Goal: Complete application form: Complete application form

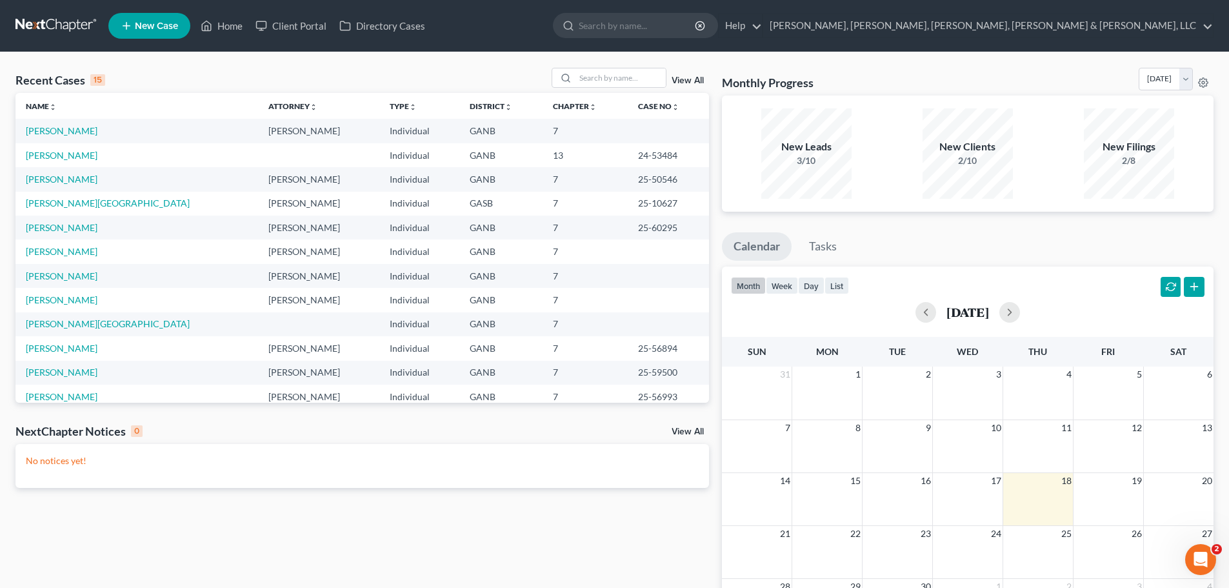
drag, startPoint x: 706, startPoint y: 137, endPoint x: 123, endPoint y: 237, distance: 591.5
click at [123, 237] on td "[PERSON_NAME]" at bounding box center [136, 227] width 243 height 24
click at [891, 12] on ul "New Case Home Client Portal Directory Cases - No Result - See all results Or Pr…" at bounding box center [660, 26] width 1105 height 34
click at [697, 19] on input "search" at bounding box center [638, 26] width 118 height 24
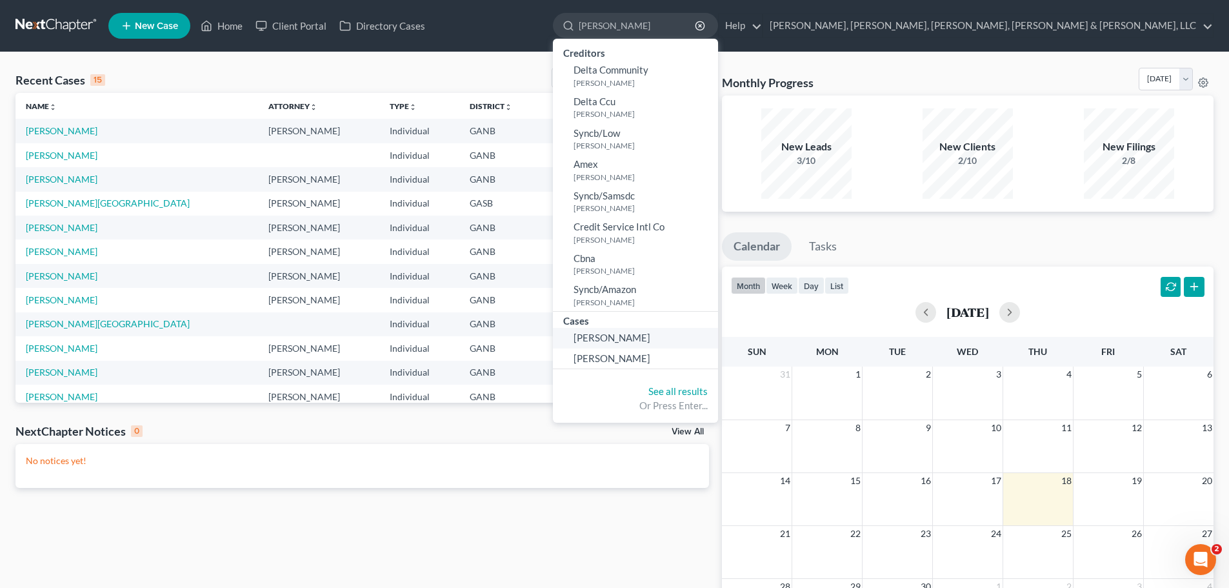
type input "[PERSON_NAME]"
click at [718, 341] on link "[PERSON_NAME]" at bounding box center [635, 338] width 165 height 20
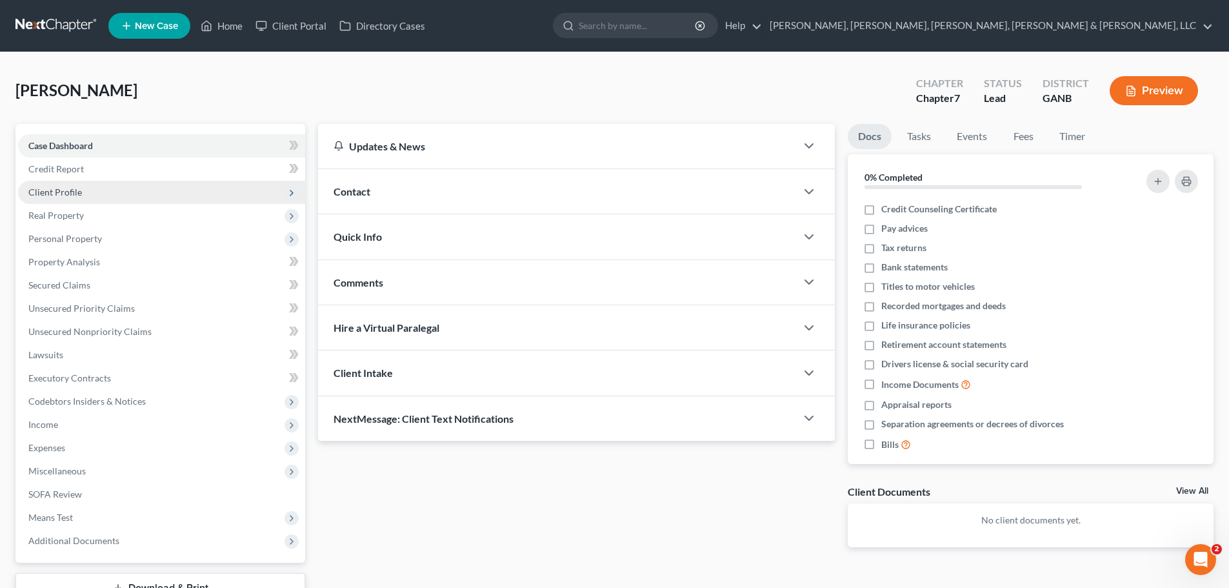
click at [72, 183] on span "Client Profile" at bounding box center [161, 192] width 287 height 23
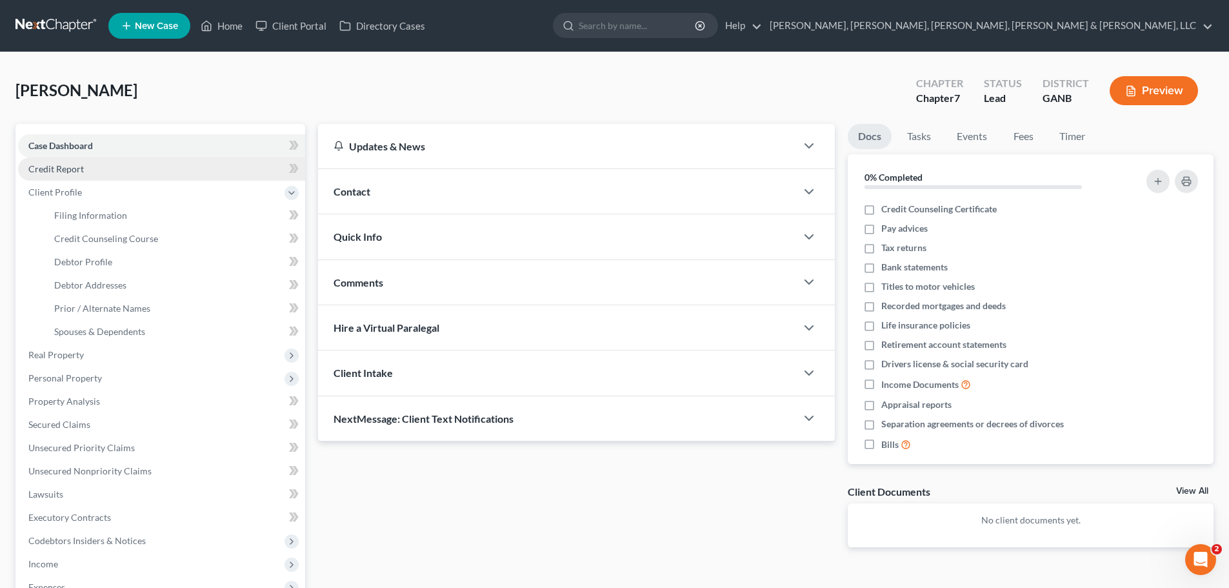
click at [72, 171] on span "Credit Report" at bounding box center [55, 168] width 55 height 11
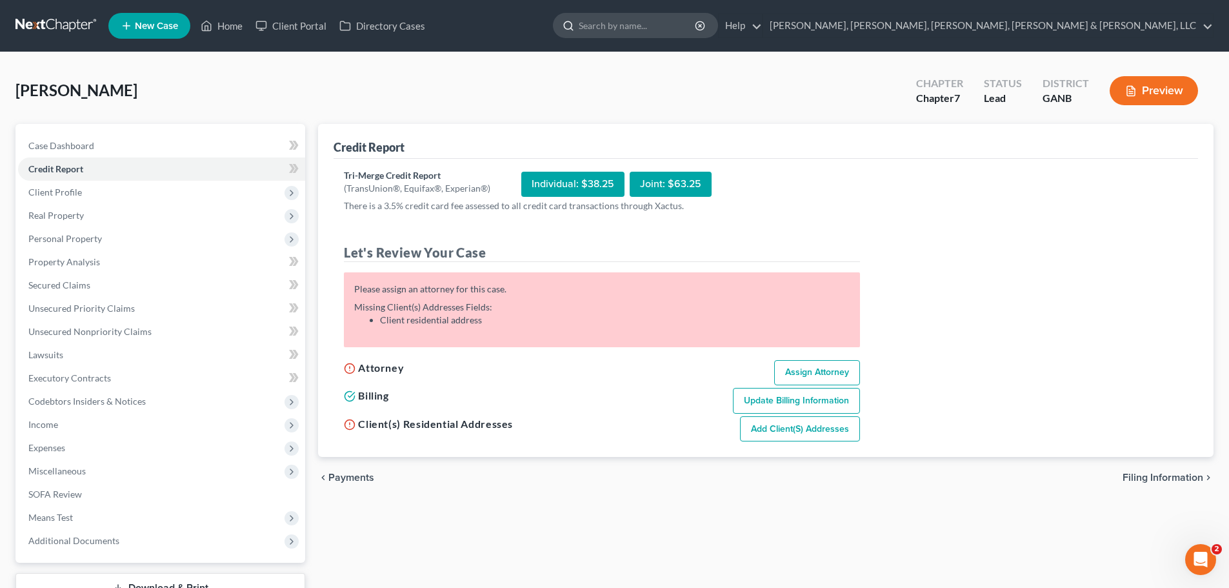
click at [697, 14] on input "search" at bounding box center [638, 26] width 118 height 24
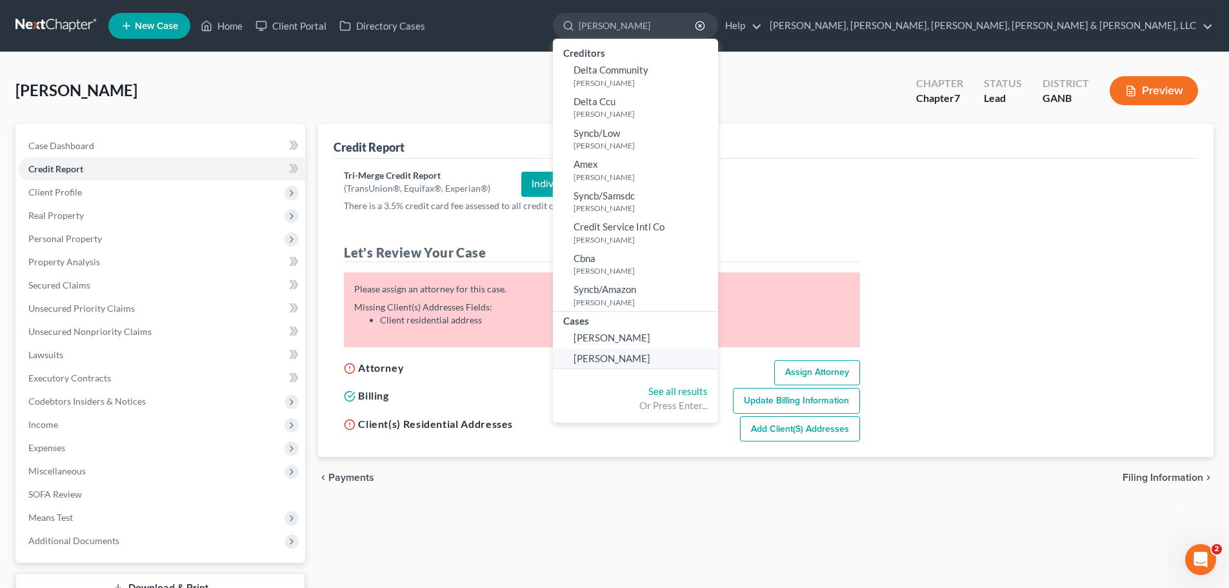
type input "[PERSON_NAME]"
click at [718, 349] on link "[PERSON_NAME]" at bounding box center [635, 358] width 165 height 20
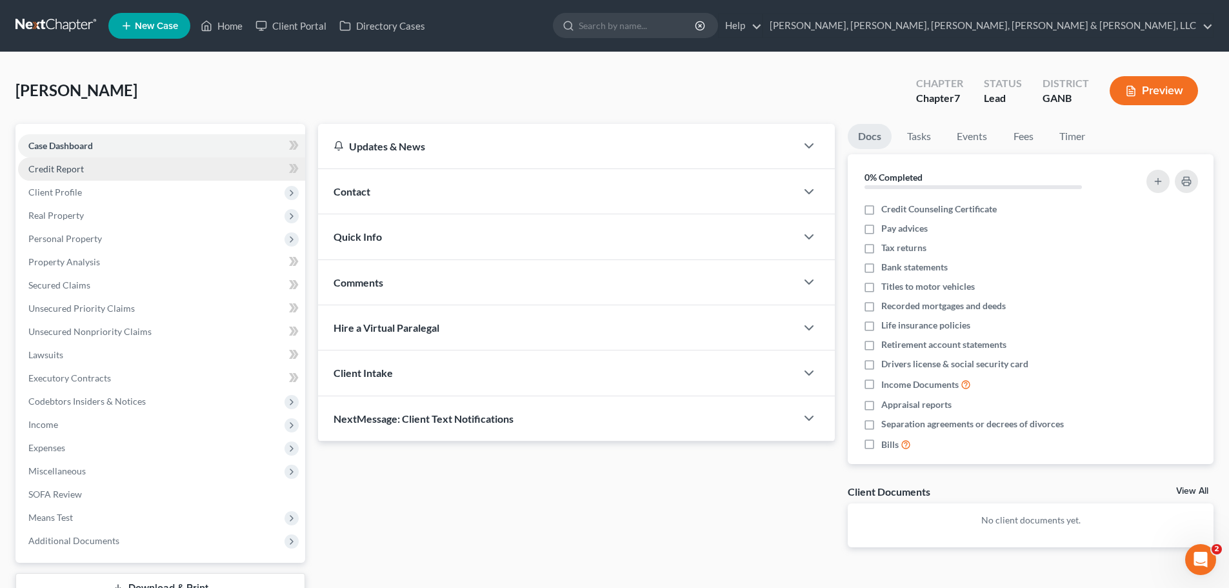
click at [237, 170] on link "Credit Report" at bounding box center [161, 168] width 287 height 23
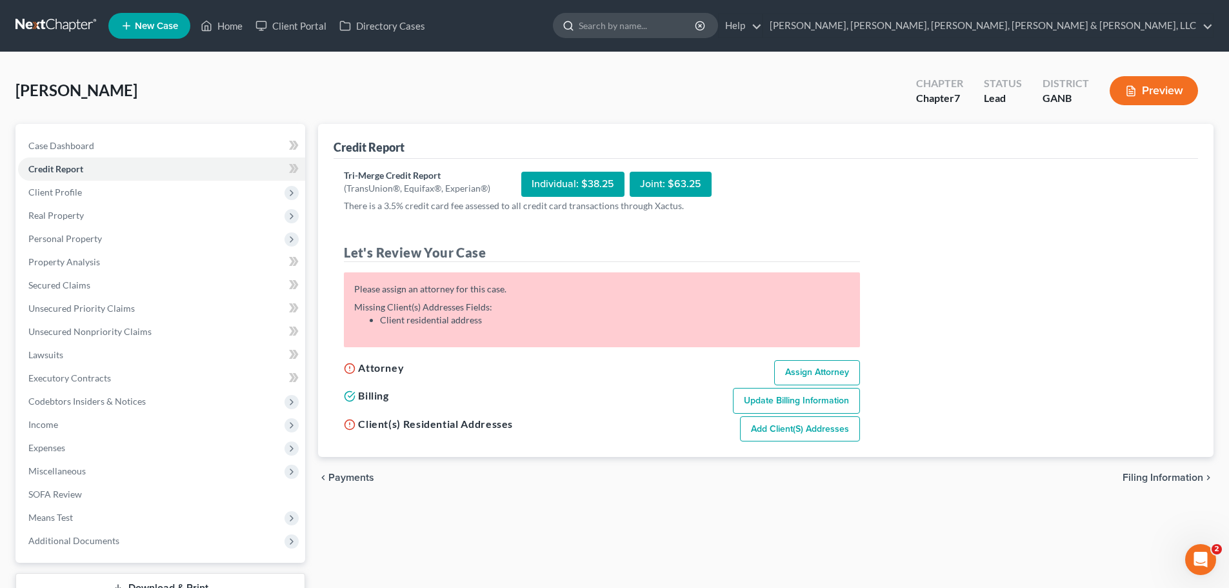
click at [697, 32] on input "search" at bounding box center [638, 26] width 118 height 24
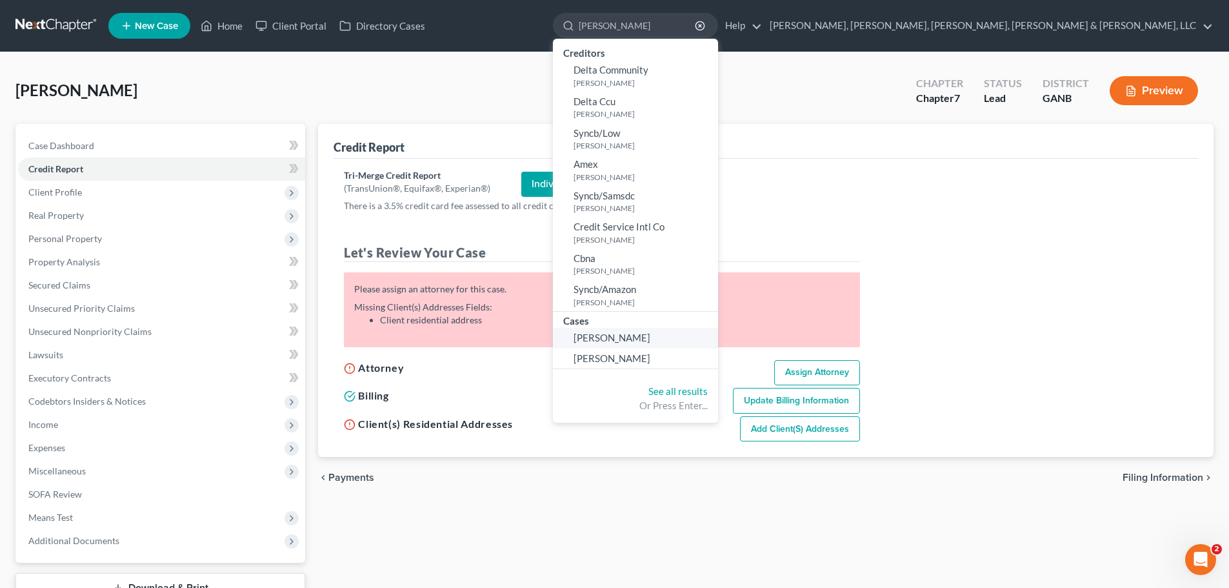
type input "[PERSON_NAME]"
click at [650, 334] on span "[PERSON_NAME]" at bounding box center [611, 338] width 77 height 12
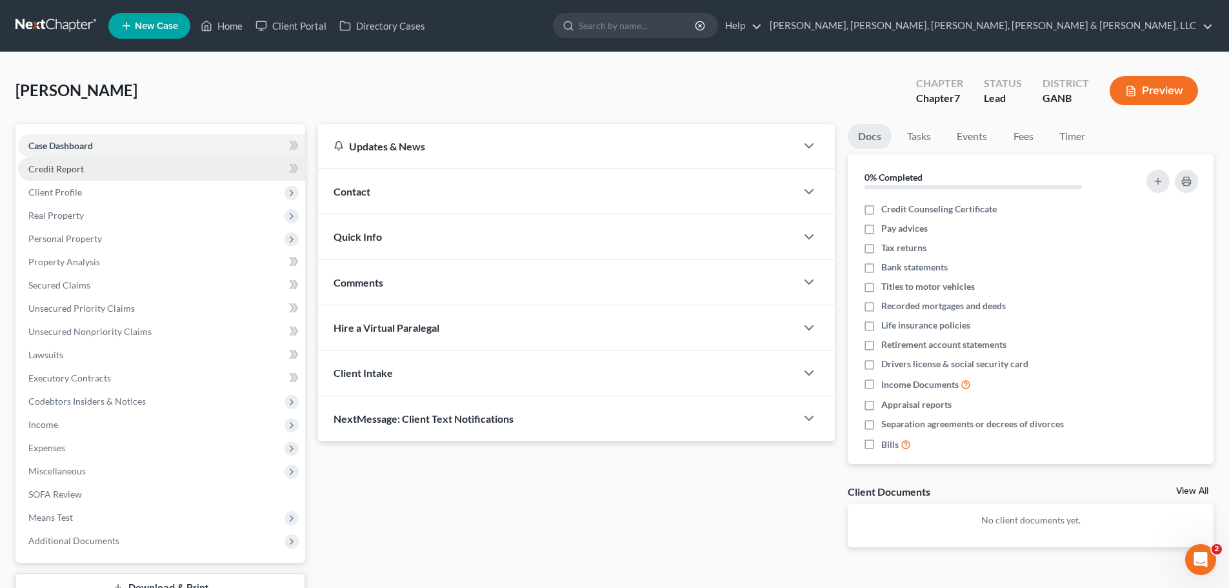
click at [183, 173] on link "Credit Report" at bounding box center [161, 168] width 287 height 23
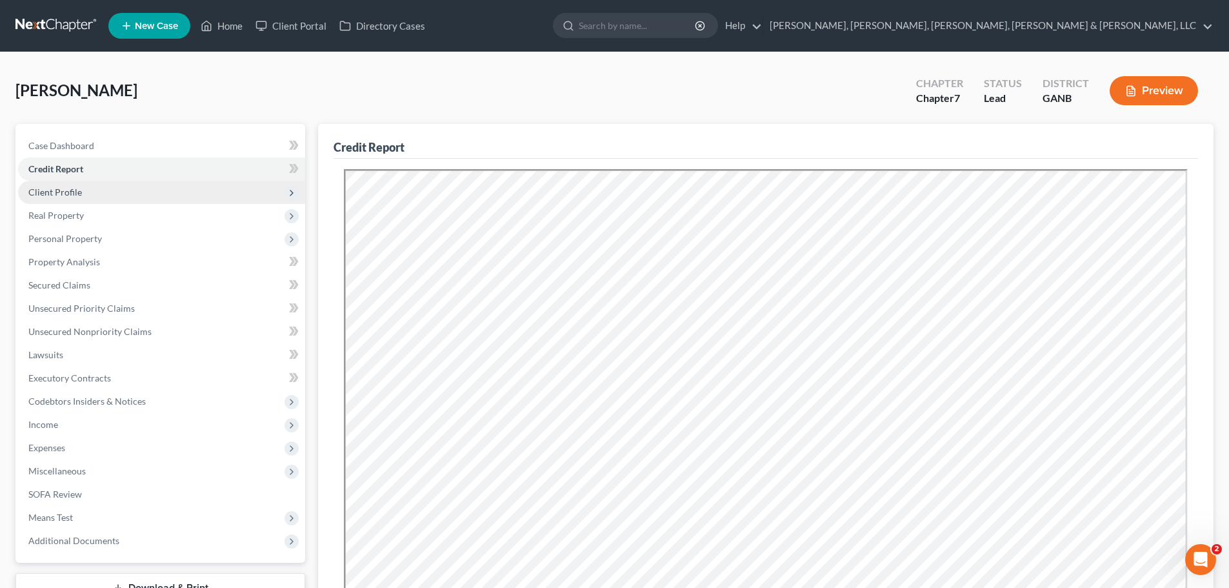
click at [214, 184] on span "Client Profile" at bounding box center [161, 192] width 287 height 23
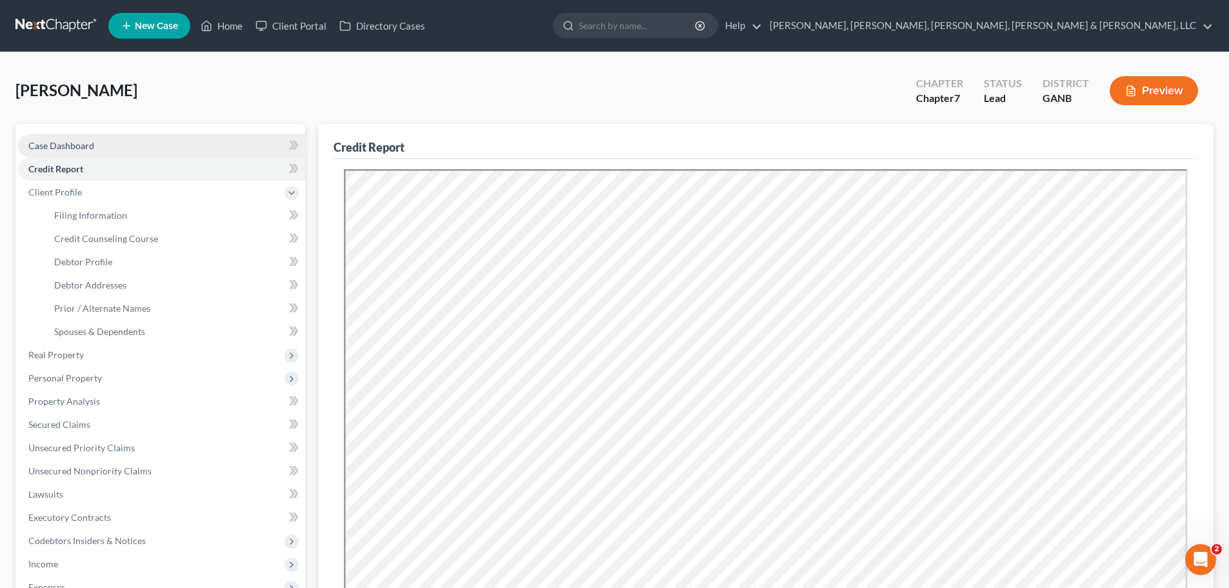
click at [191, 146] on link "Case Dashboard" at bounding box center [161, 145] width 287 height 23
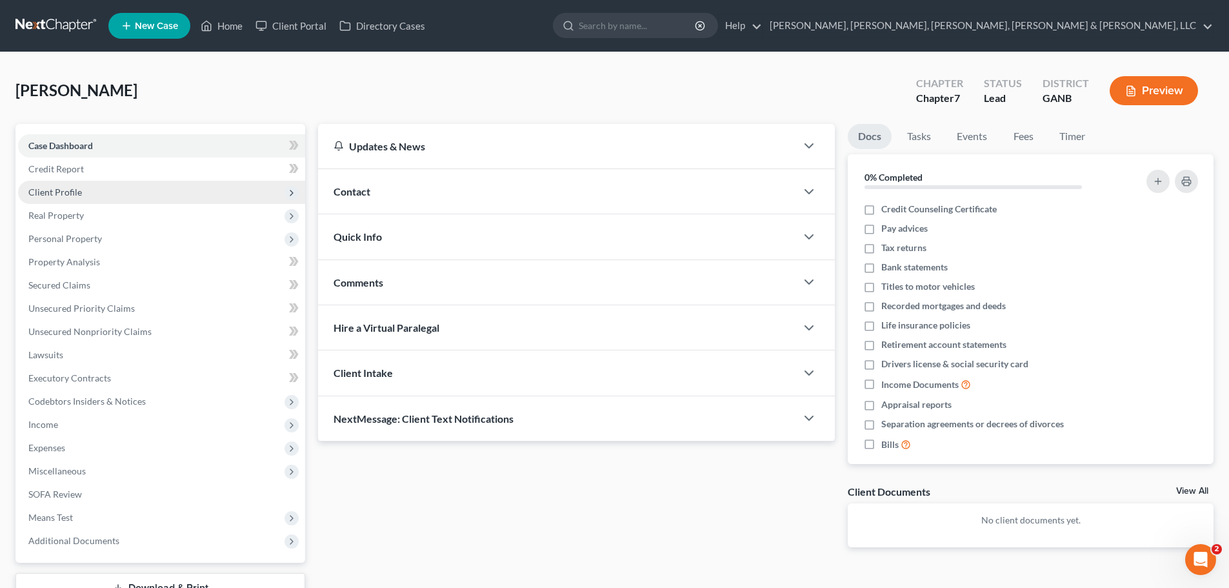
click at [168, 193] on span "Client Profile" at bounding box center [161, 192] width 287 height 23
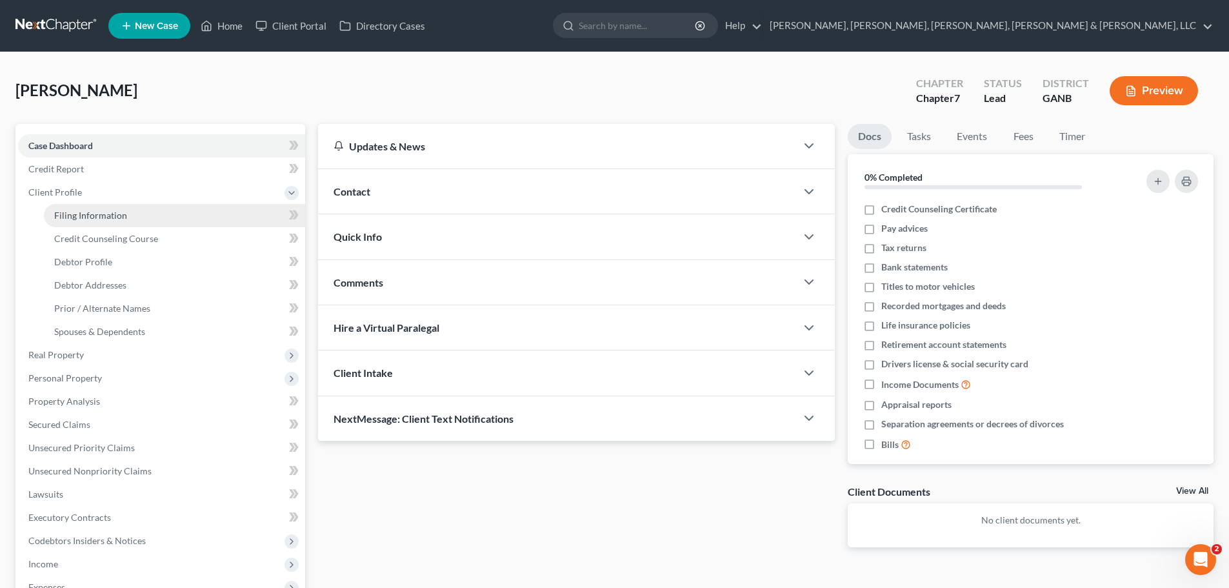
click at [183, 211] on link "Filing Information" at bounding box center [174, 215] width 261 height 23
select select "1"
select select "0"
select select "10"
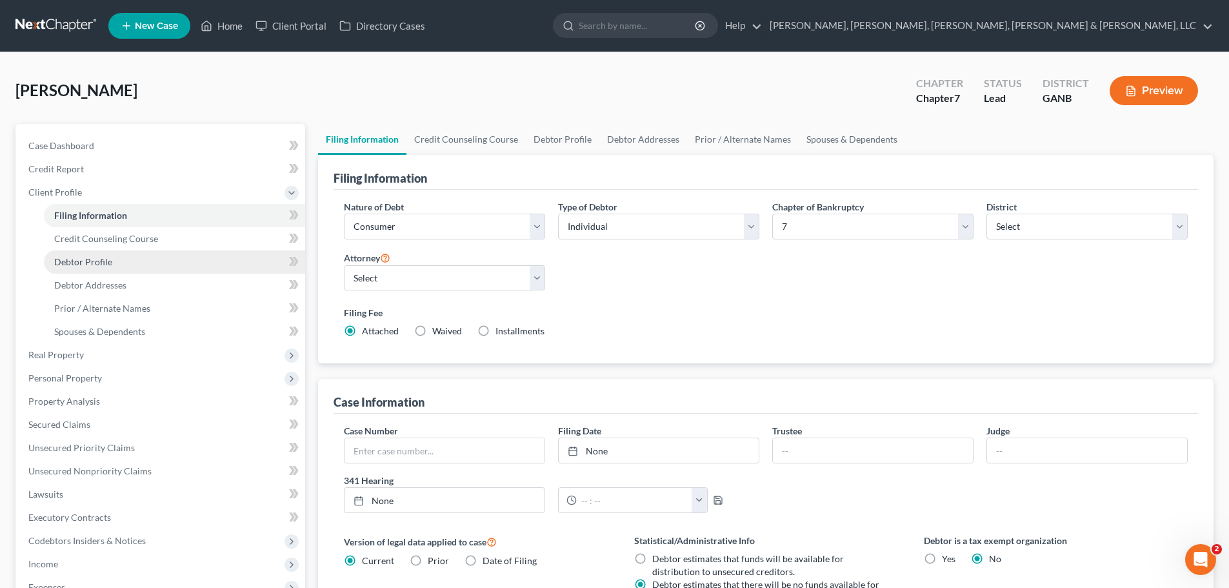
click at [127, 259] on link "Debtor Profile" at bounding box center [174, 261] width 261 height 23
select select "0"
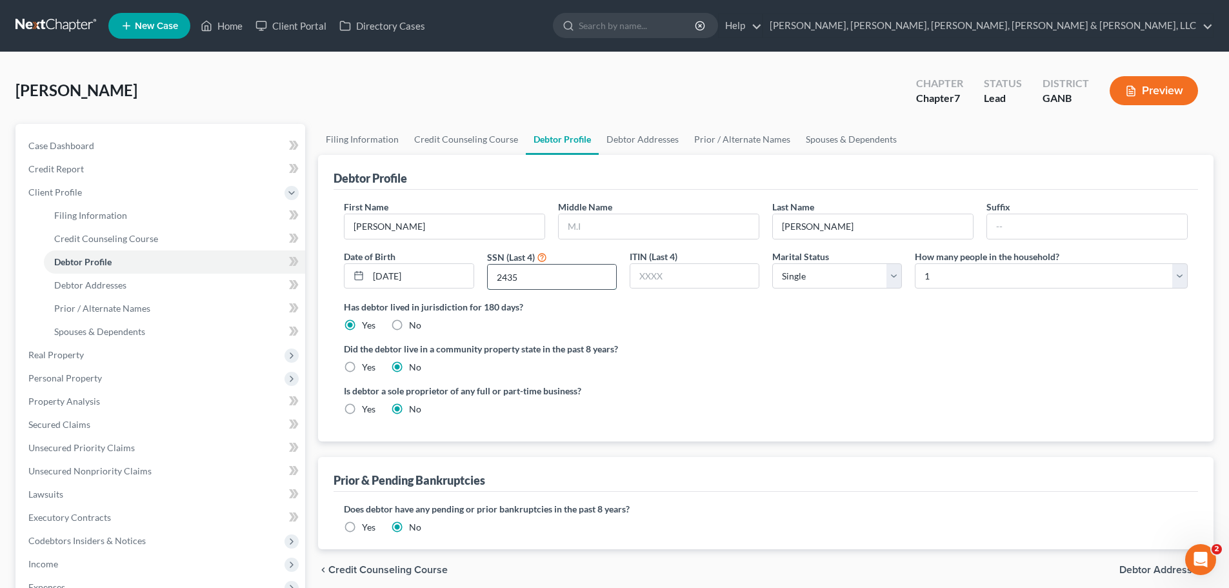
click at [550, 277] on input "2435" at bounding box center [552, 276] width 128 height 25
type input "2"
type input "4351"
click at [1138, 103] on button "Preview" at bounding box center [1153, 90] width 88 height 29
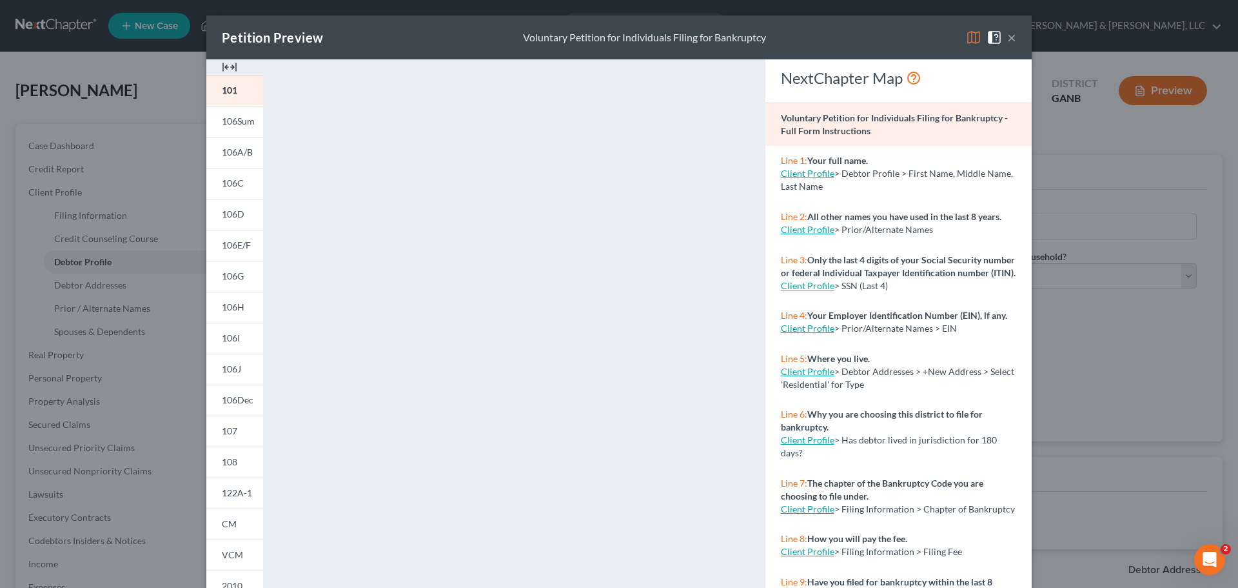
click at [1110, 134] on div "Petition Preview Voluntary Petition for Individuals Filing for Bankruptcy × 101…" at bounding box center [619, 294] width 1238 height 588
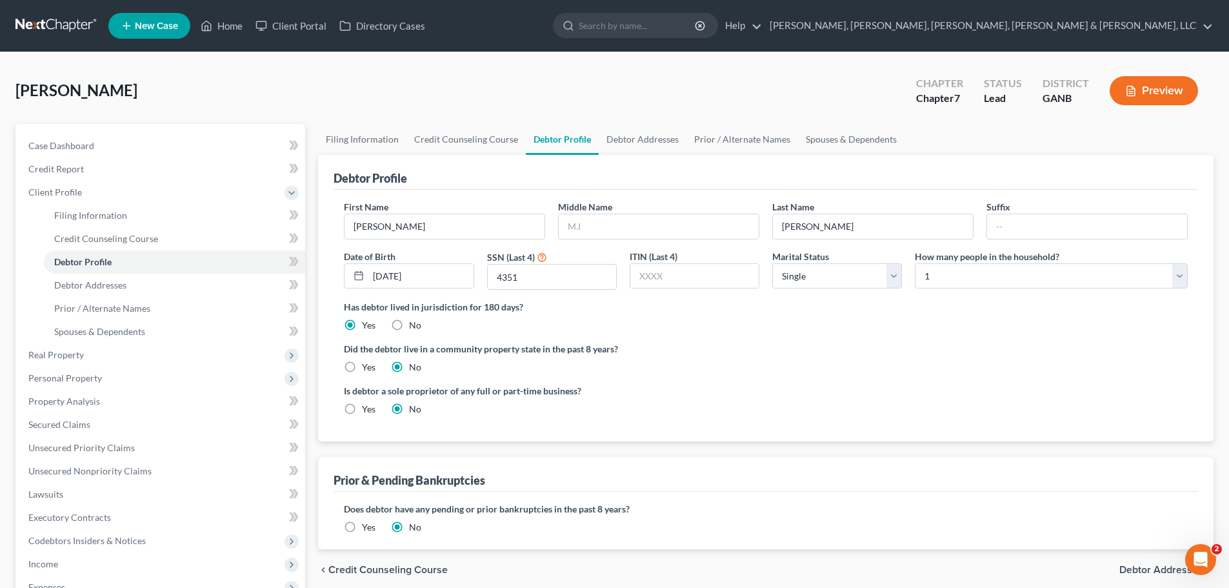
click at [1177, 90] on button "Preview" at bounding box center [1153, 90] width 88 height 29
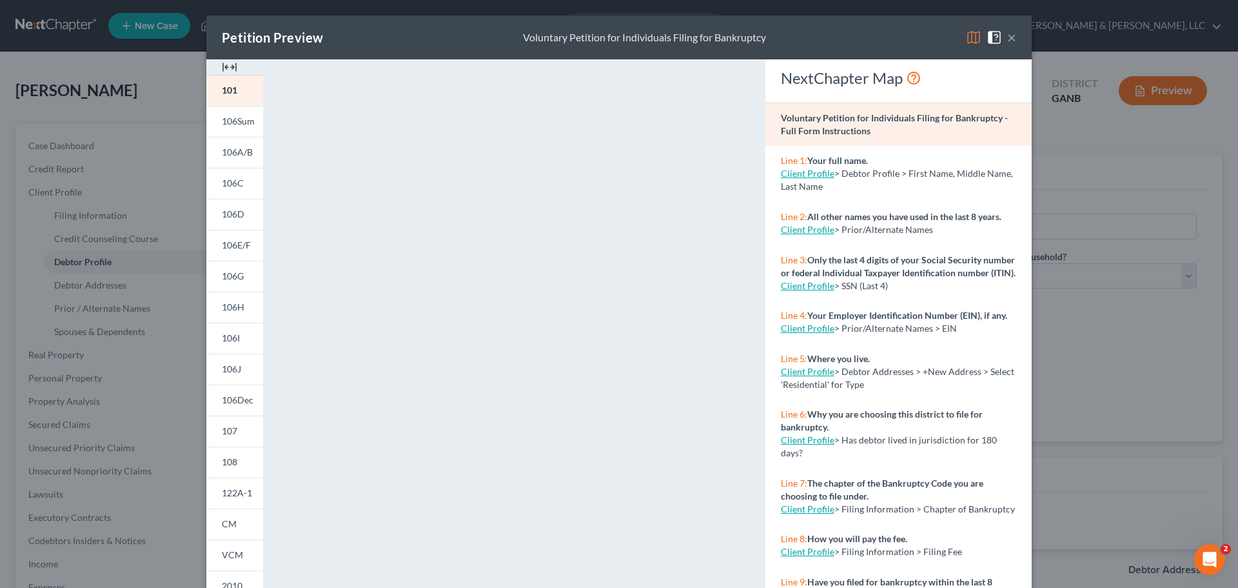
drag, startPoint x: 1177, startPoint y: 90, endPoint x: 1057, endPoint y: 79, distance: 120.5
click at [1057, 79] on div "Petition Preview Voluntary Petition for Individuals Filing for Bankruptcy × 101…" at bounding box center [619, 294] width 1238 height 588
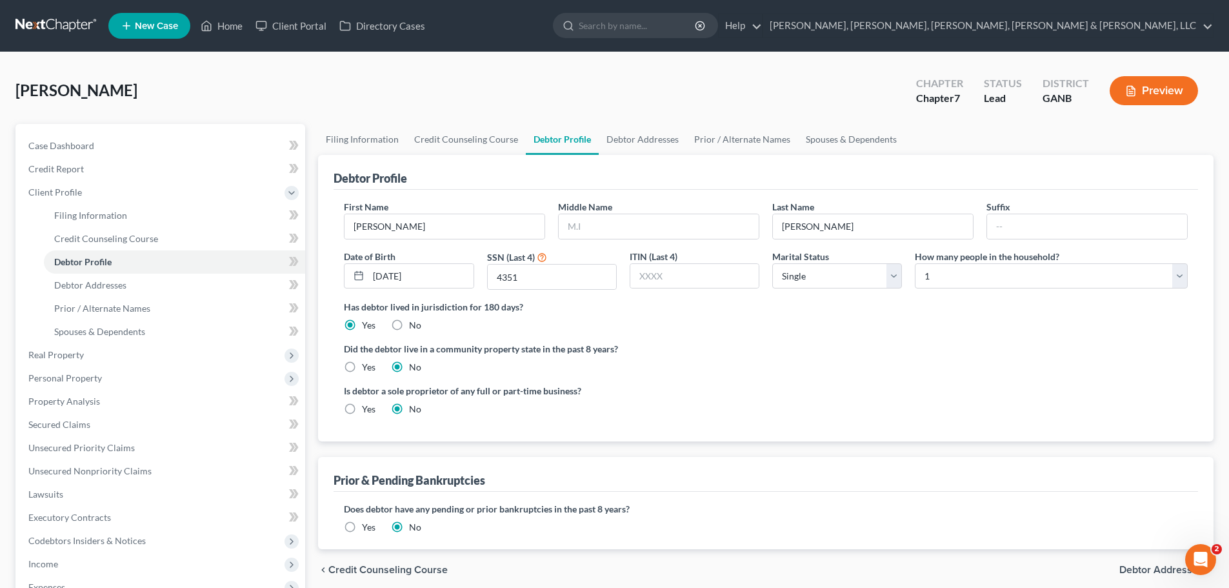
click at [1135, 83] on button "Preview" at bounding box center [1153, 90] width 88 height 29
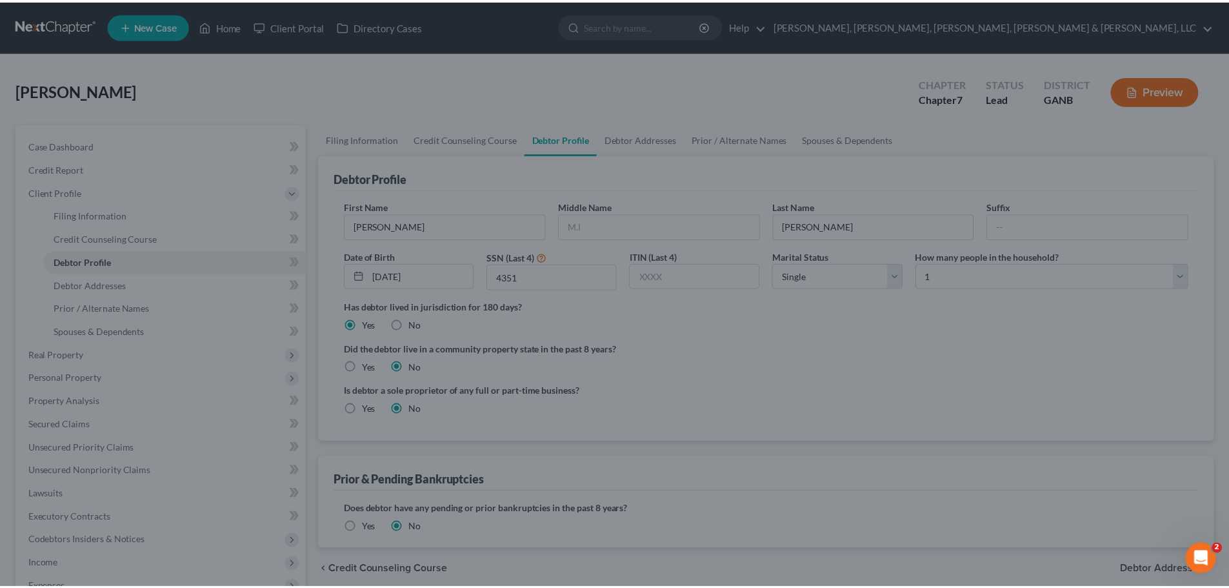
scroll to position [128, 0]
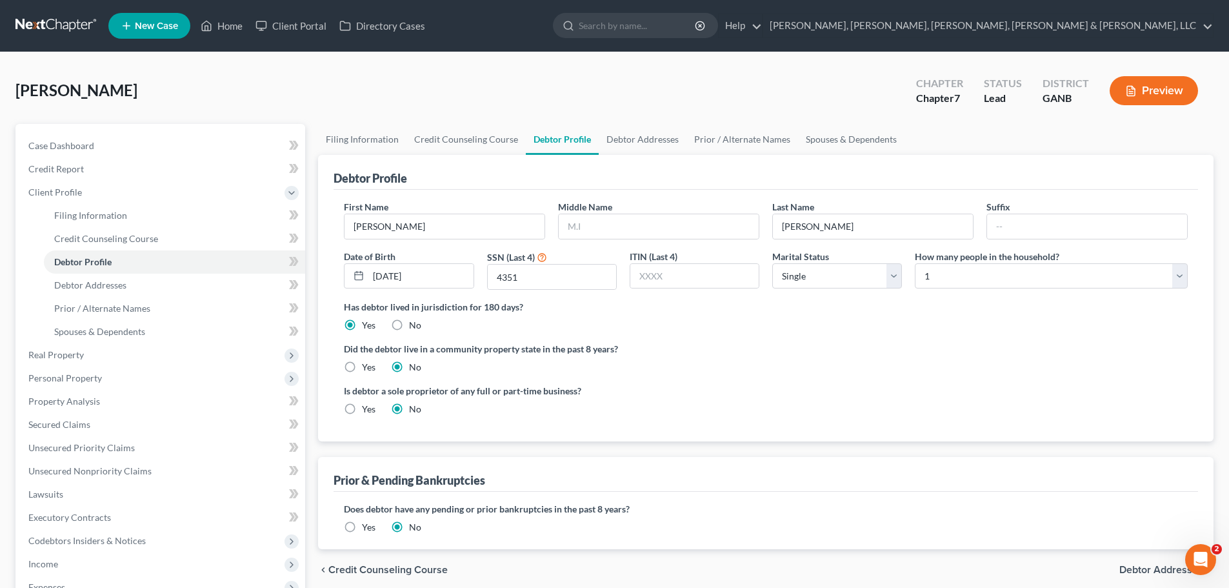
drag, startPoint x: 1231, startPoint y: 249, endPoint x: 1231, endPoint y: 370, distance: 120.6
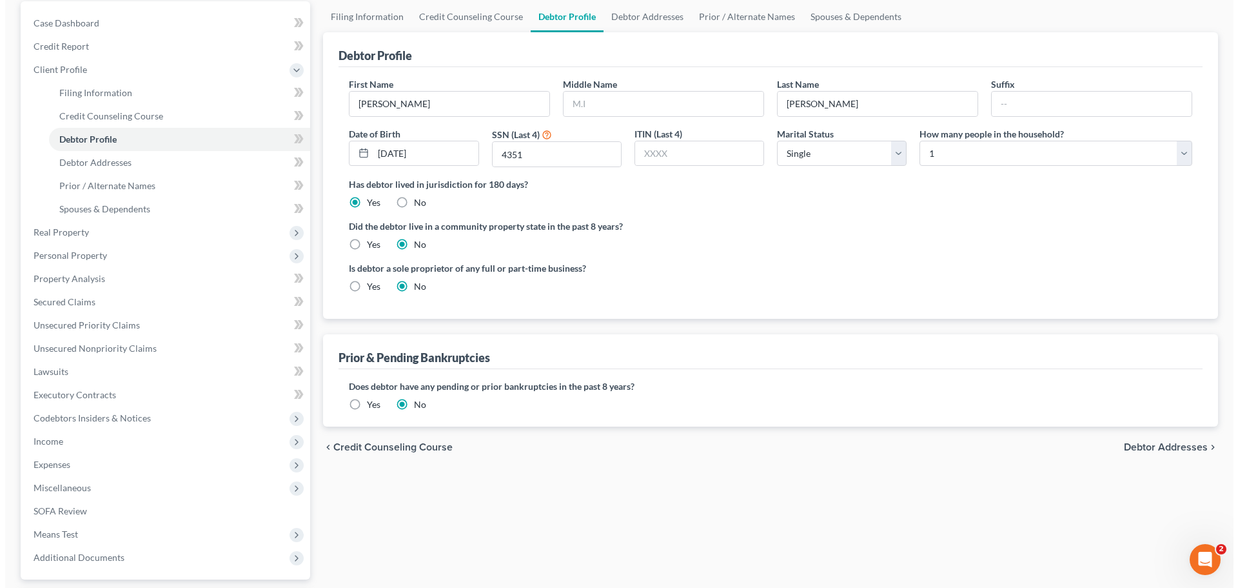
scroll to position [84, 0]
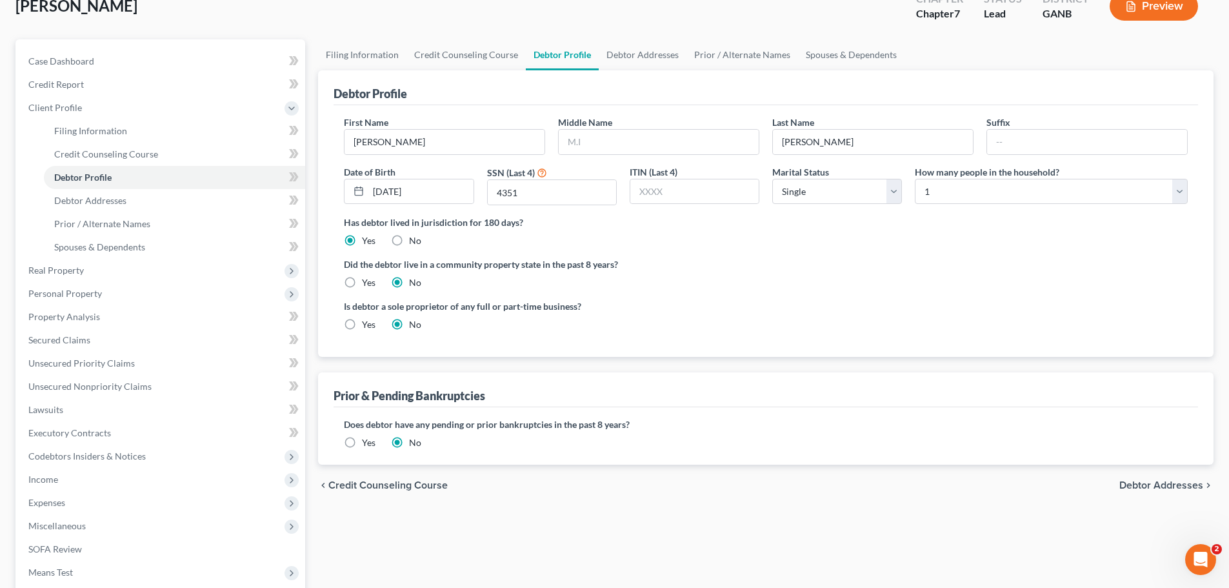
click at [1142, 11] on button "Preview" at bounding box center [1153, 6] width 88 height 29
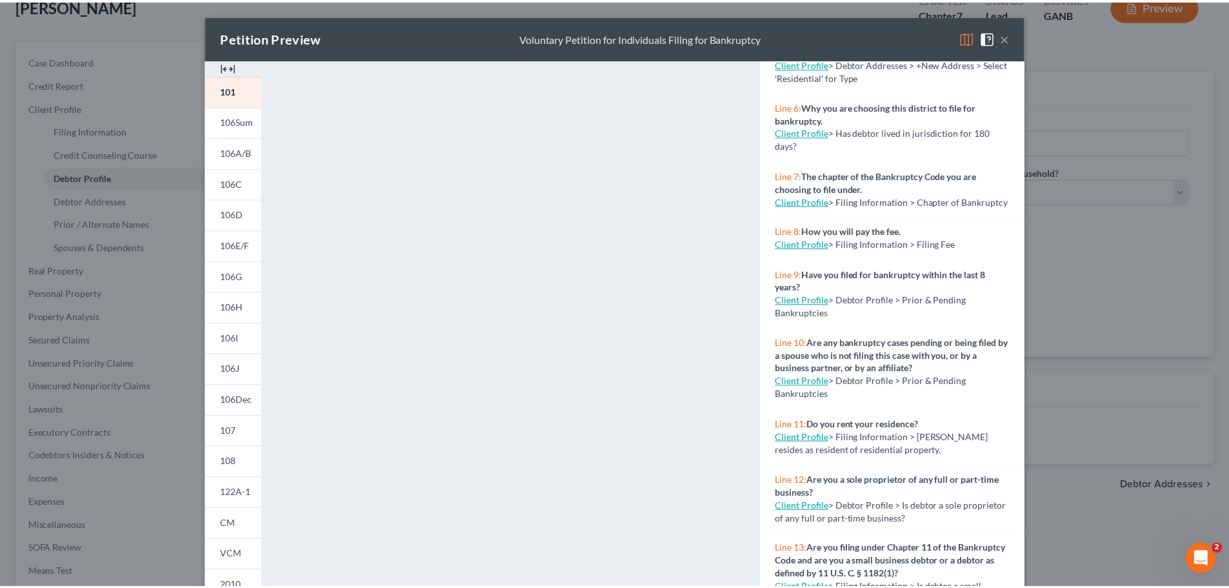
scroll to position [12, 0]
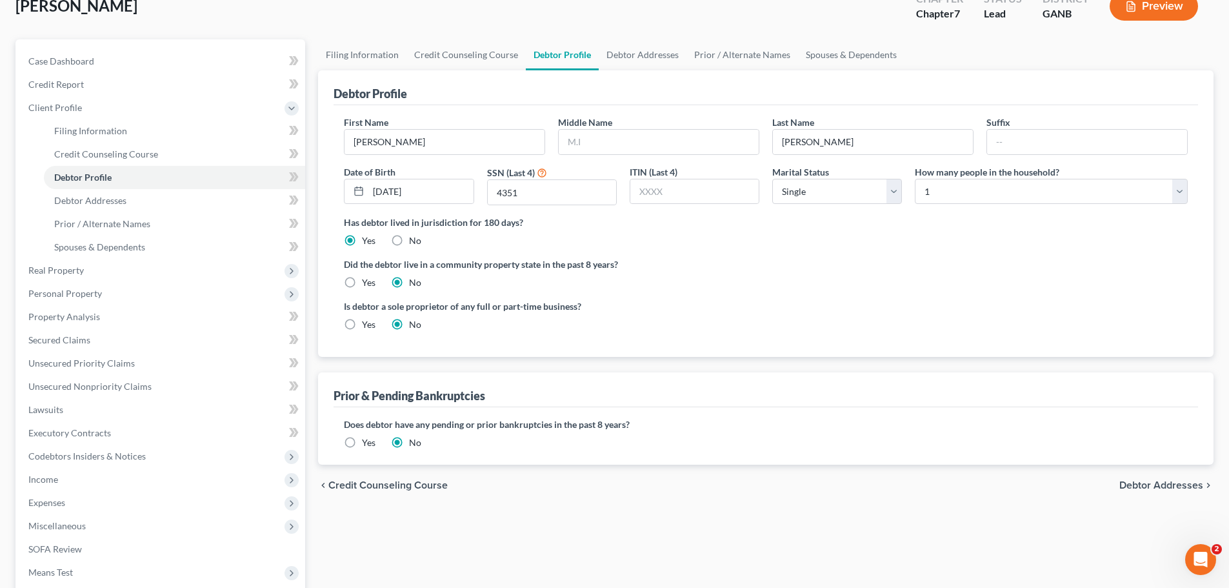
drag, startPoint x: 1231, startPoint y: 352, endPoint x: 1228, endPoint y: 415, distance: 62.6
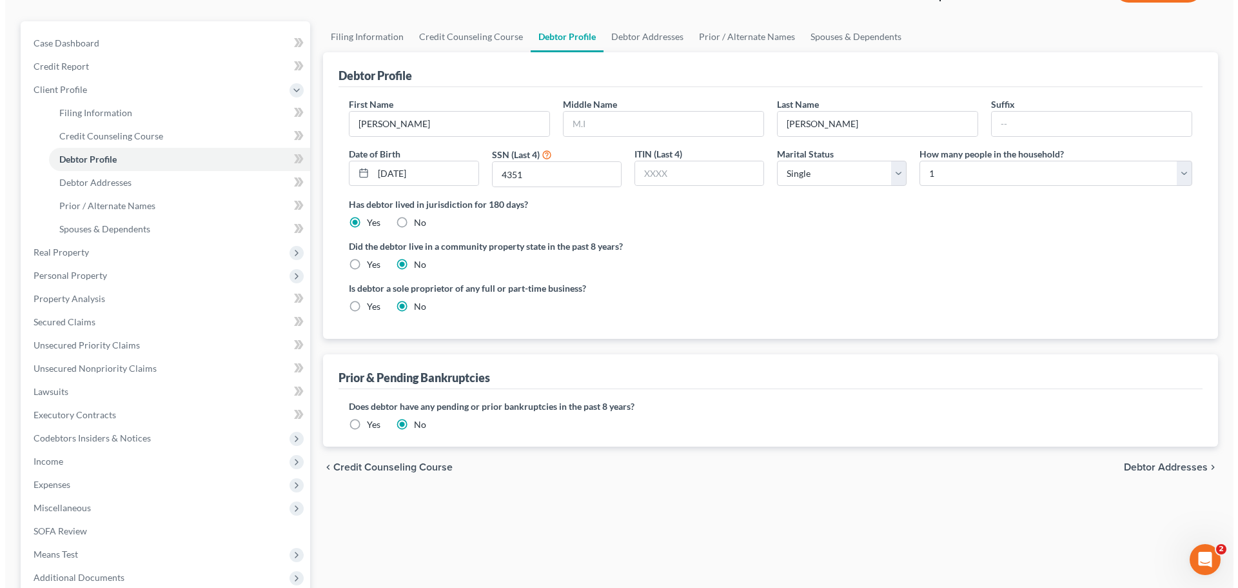
scroll to position [68, 0]
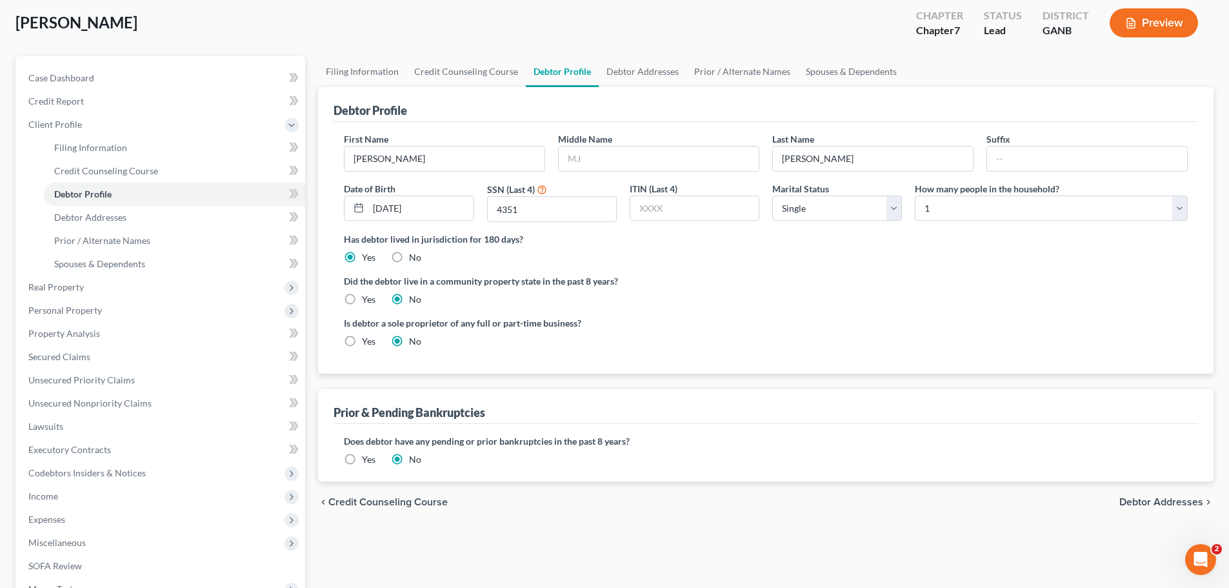
click at [1152, 17] on button "Preview" at bounding box center [1153, 22] width 88 height 29
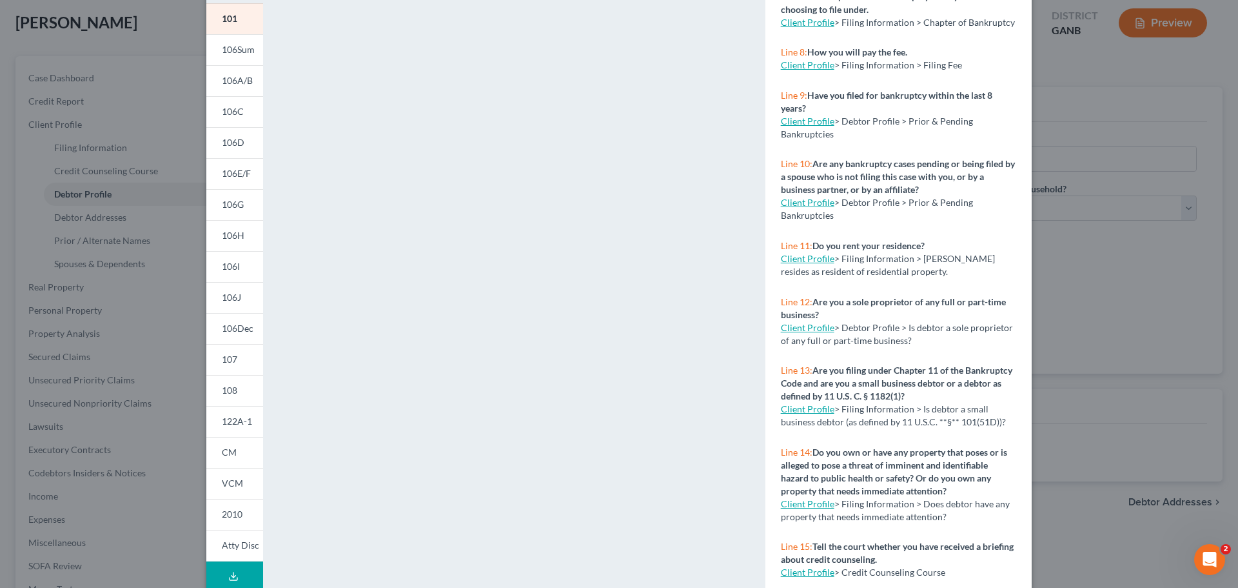
scroll to position [72, 0]
click at [233, 578] on icon at bounding box center [233, 575] width 10 height 10
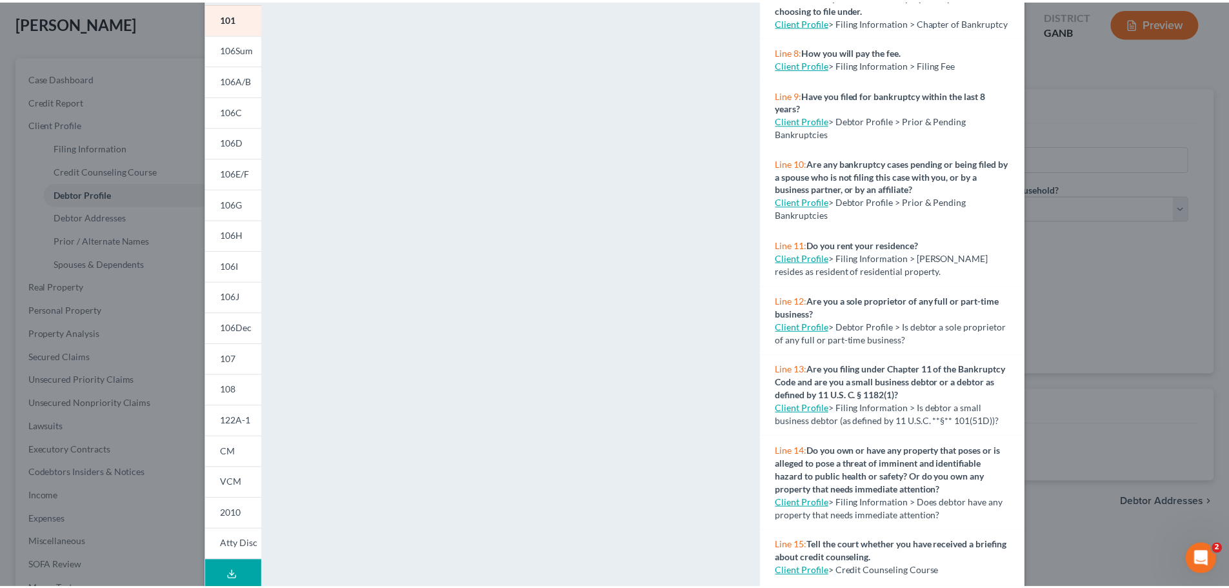
scroll to position [402, 0]
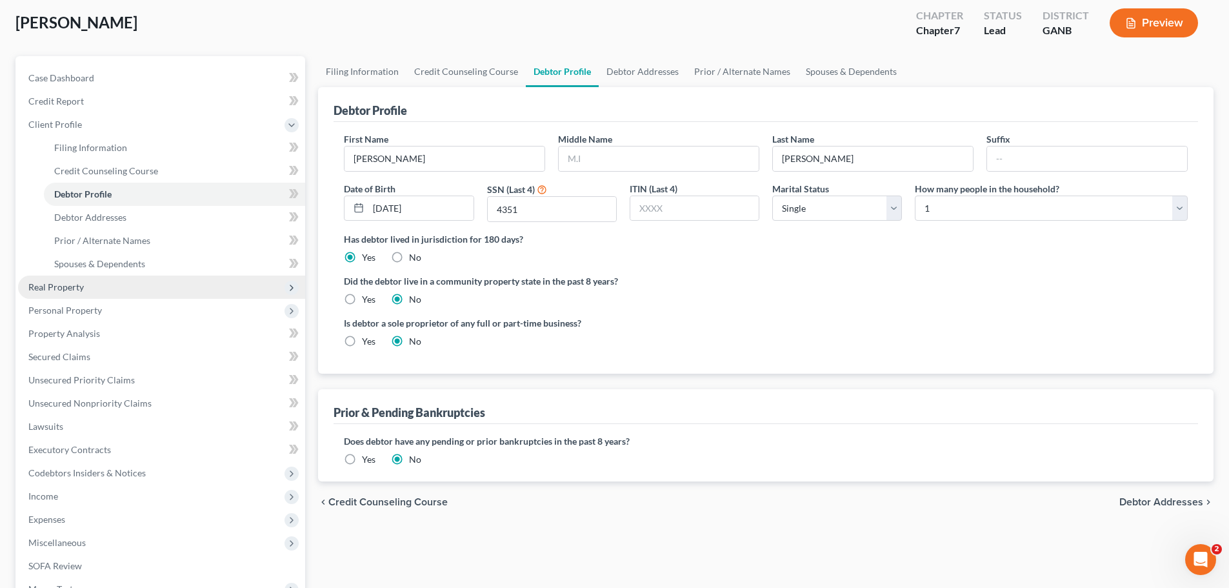
click at [150, 278] on span "Real Property" at bounding box center [161, 286] width 287 height 23
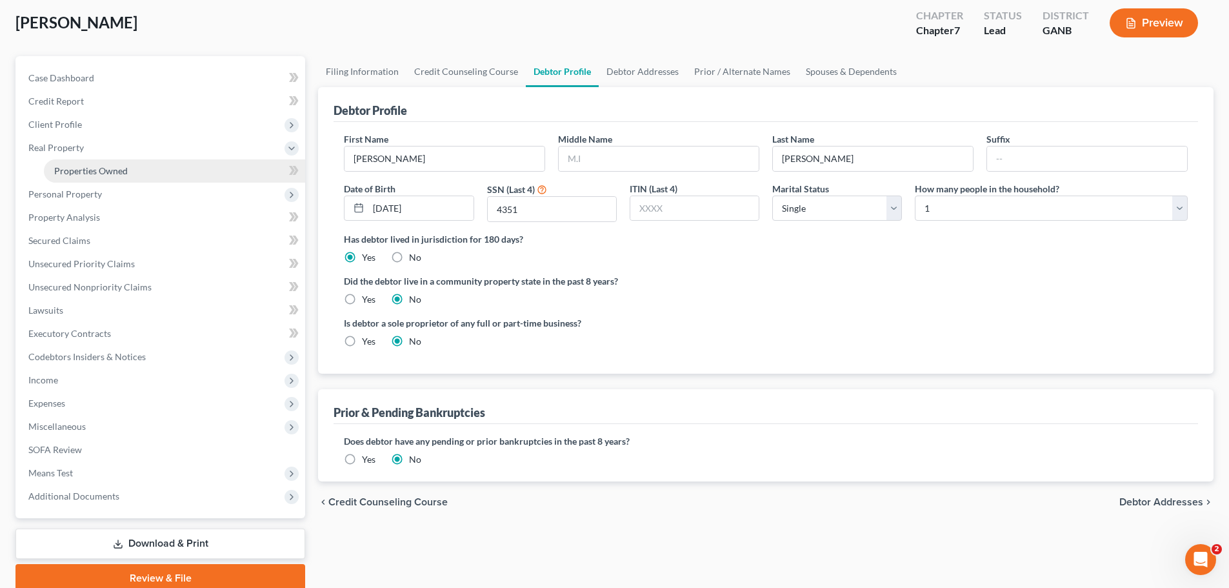
click at [122, 169] on span "Properties Owned" at bounding box center [91, 170] width 74 height 11
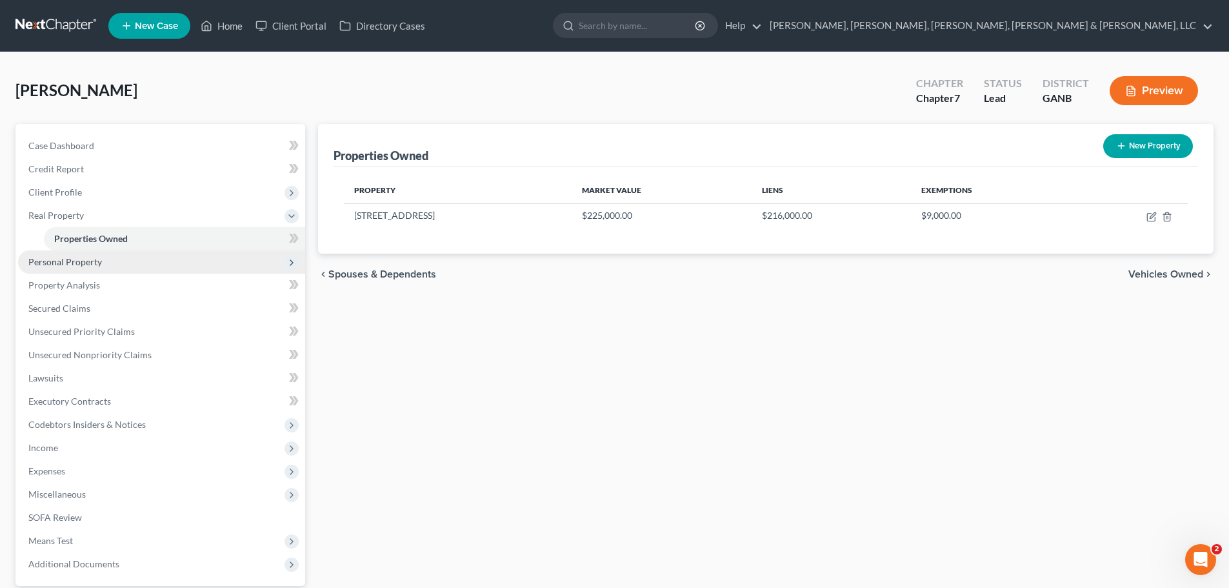
click at [134, 263] on span "Personal Property" at bounding box center [161, 261] width 287 height 23
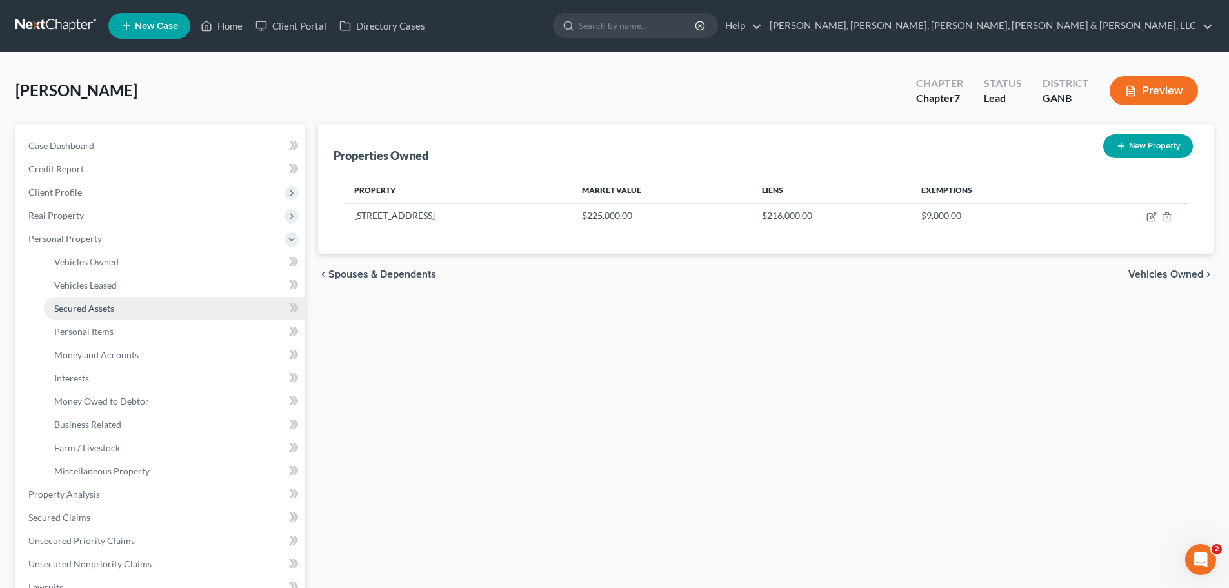
click at [135, 307] on link "Secured Assets" at bounding box center [174, 308] width 261 height 23
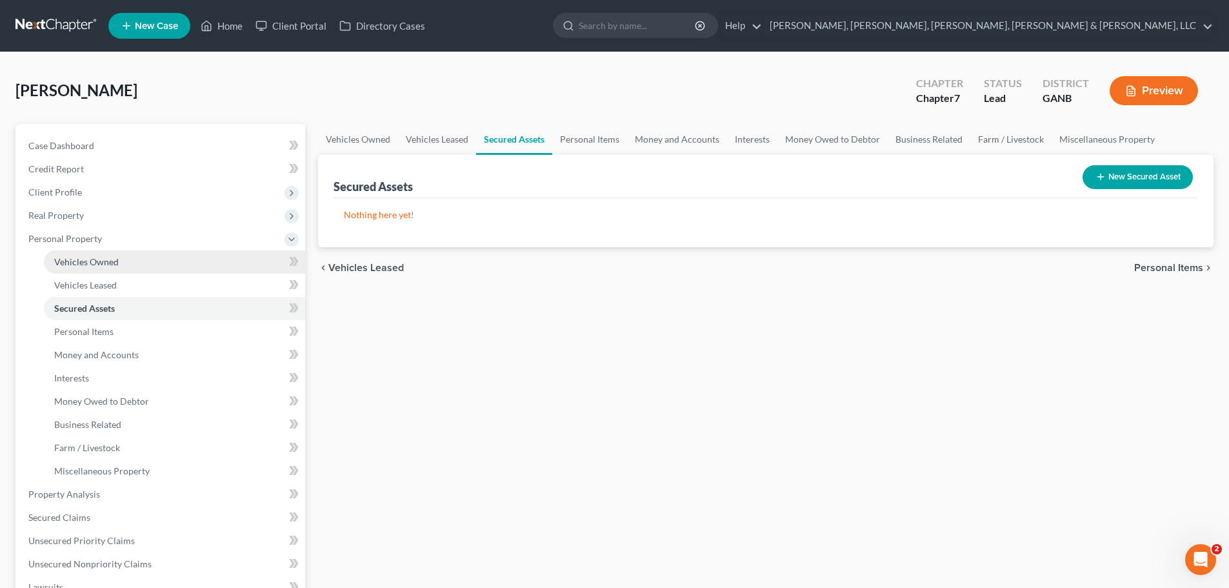
click at [126, 272] on link "Vehicles Owned" at bounding box center [174, 261] width 261 height 23
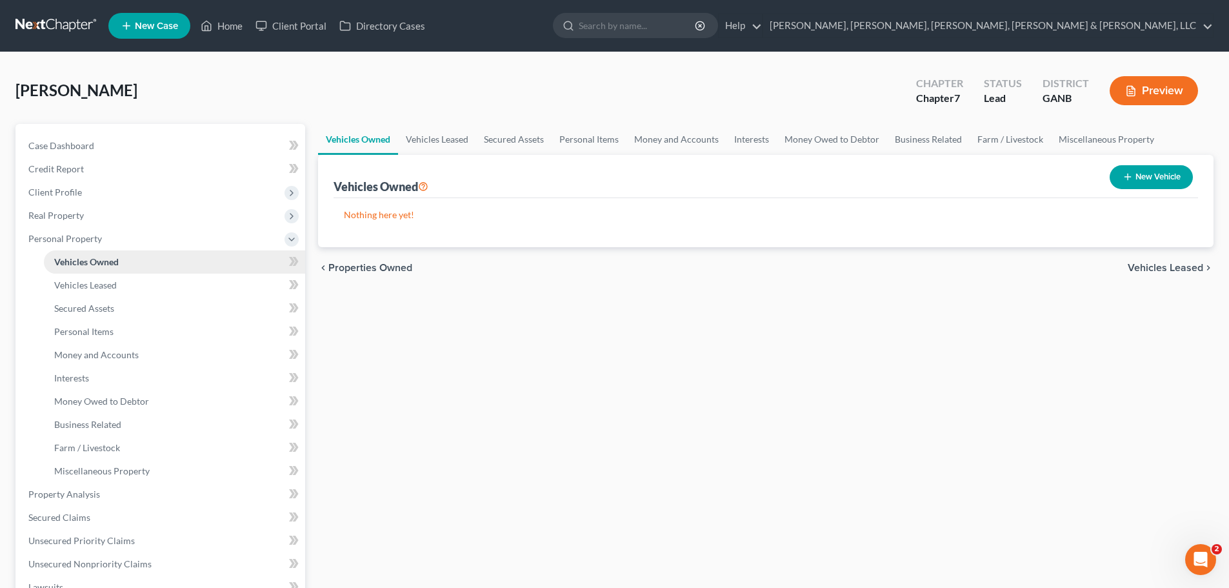
click at [125, 266] on link "Vehicles Owned" at bounding box center [174, 261] width 261 height 23
drag, startPoint x: 125, startPoint y: 266, endPoint x: 124, endPoint y: 272, distance: 6.5
click at [124, 272] on link "Vehicles Owned" at bounding box center [174, 261] width 261 height 23
click at [99, 286] on span "Vehicles Leased" at bounding box center [85, 284] width 63 height 11
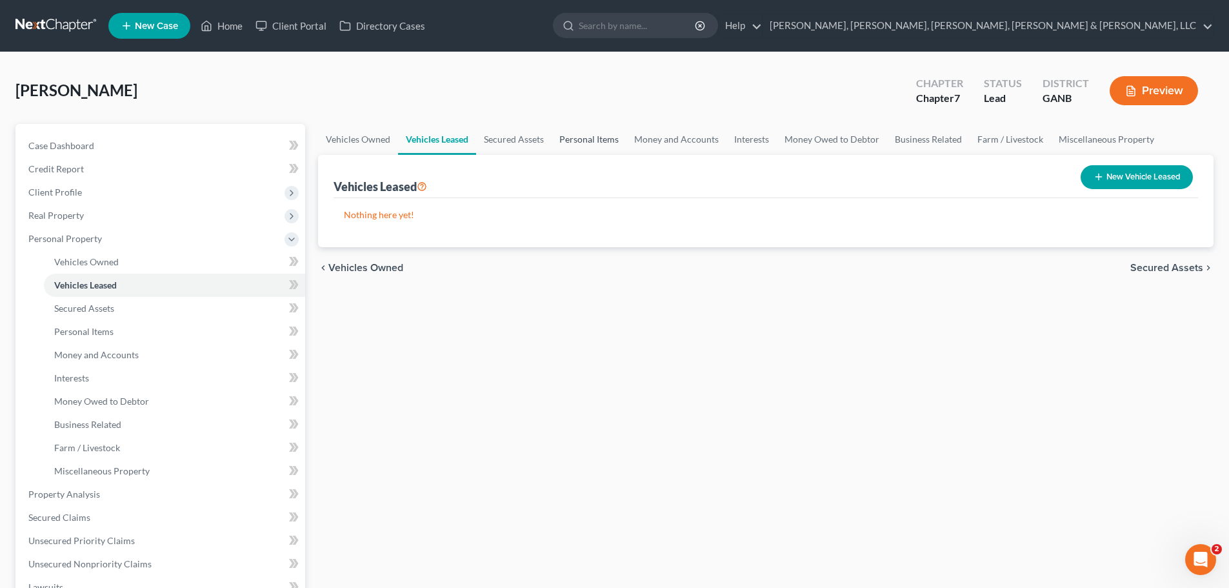
click at [603, 132] on link "Personal Items" at bounding box center [588, 139] width 75 height 31
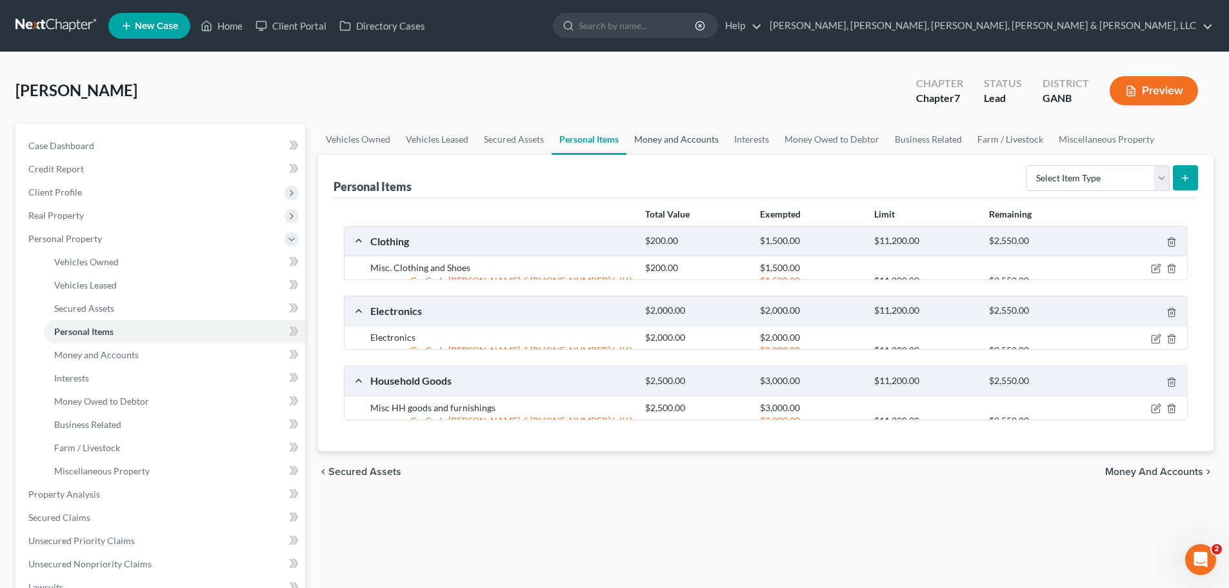
click at [679, 136] on link "Money and Accounts" at bounding box center [676, 139] width 100 height 31
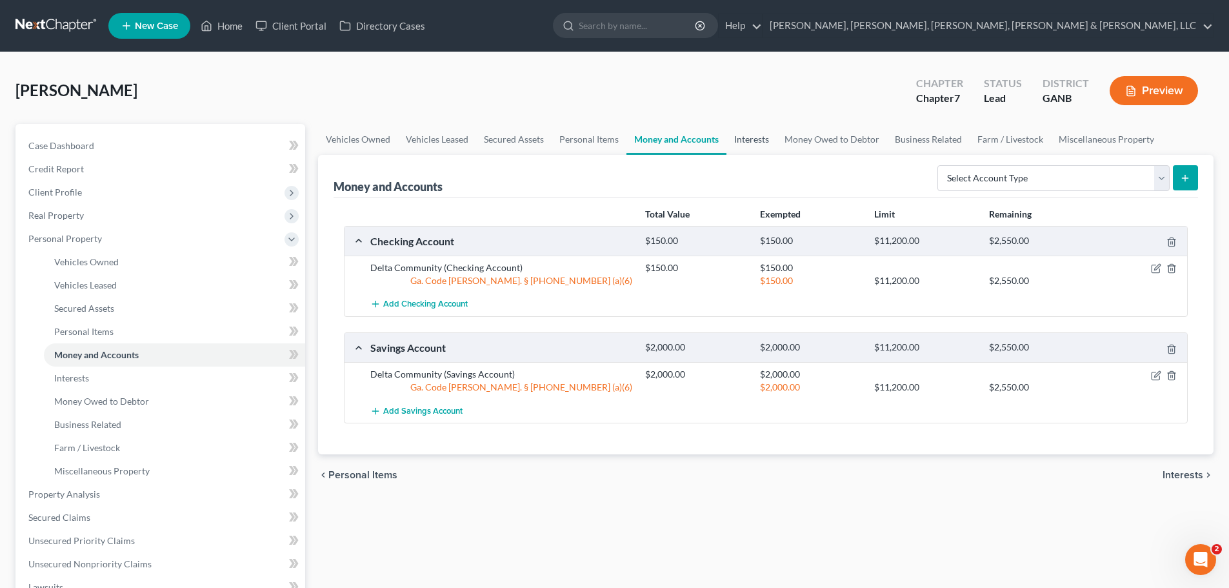
click at [760, 138] on link "Interests" at bounding box center [751, 139] width 50 height 31
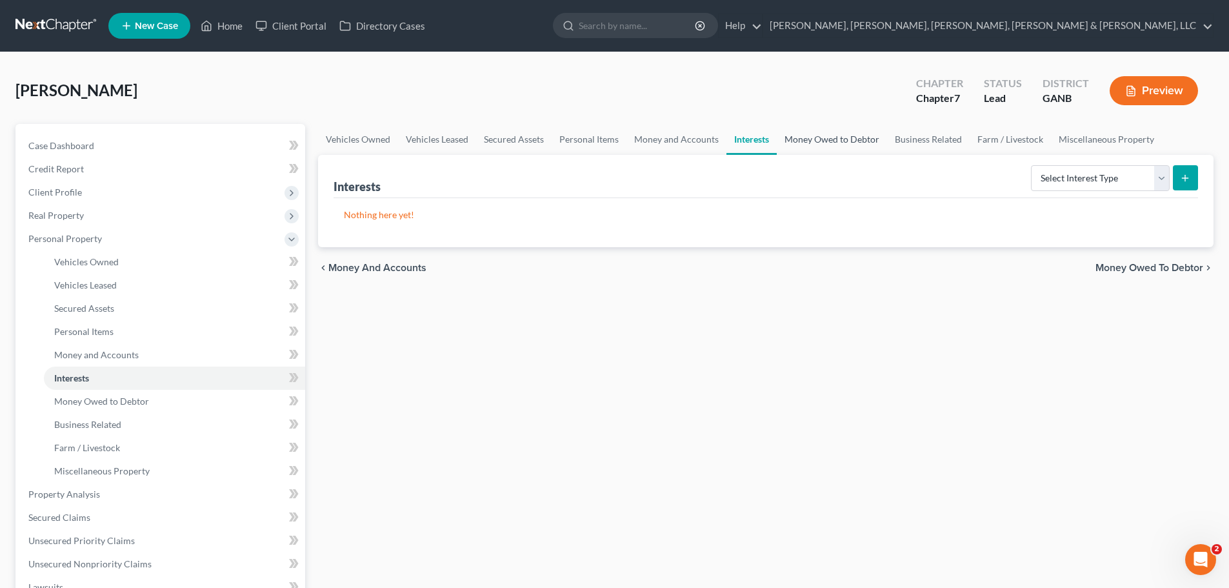
click at [817, 136] on link "Money Owed to Debtor" at bounding box center [832, 139] width 110 height 31
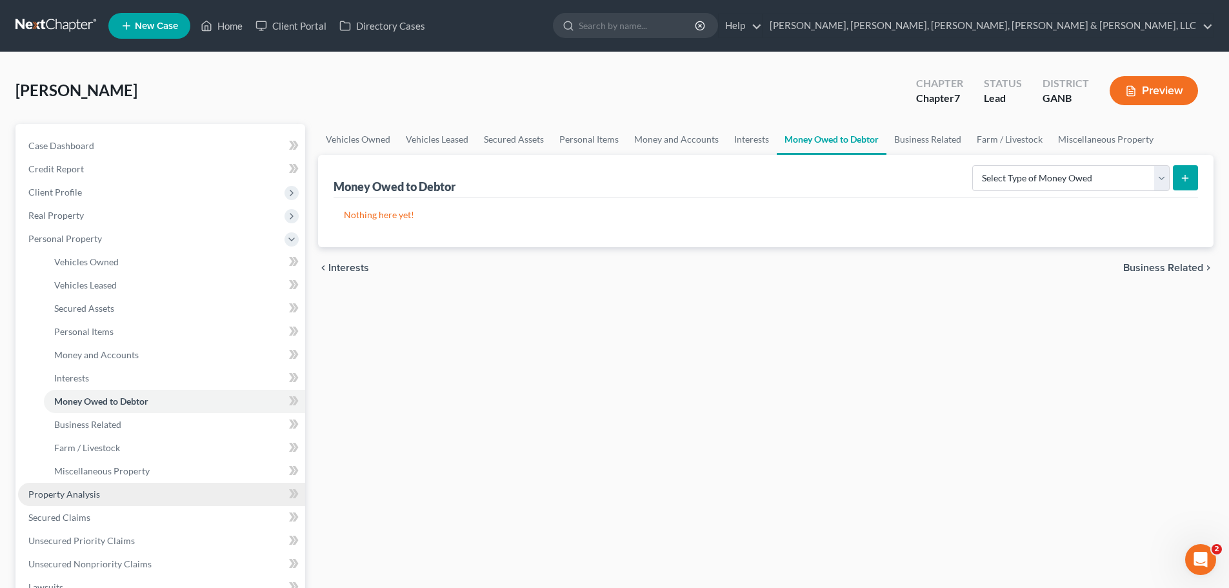
click at [176, 499] on link "Property Analysis" at bounding box center [161, 493] width 287 height 23
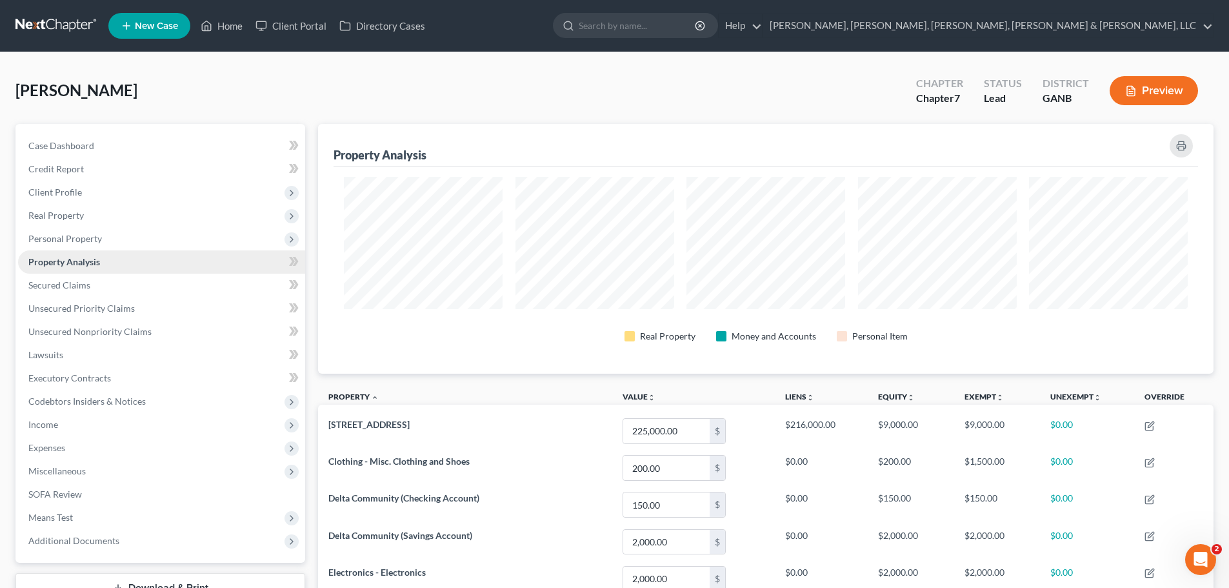
scroll to position [250, 895]
click at [126, 427] on span "Income" at bounding box center [161, 424] width 287 height 23
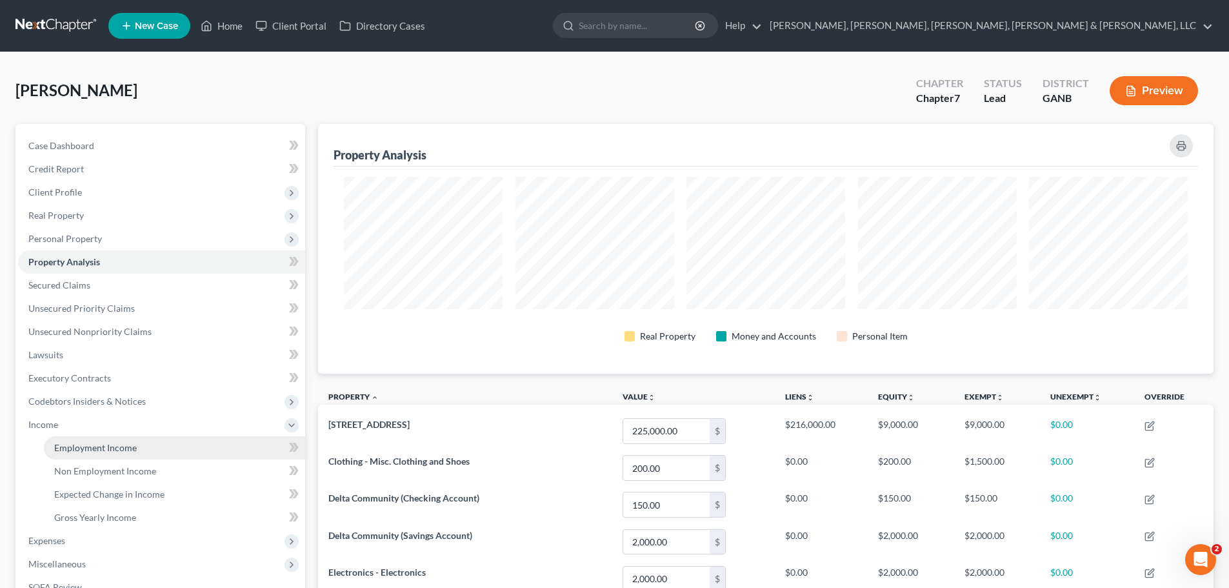
click at [128, 442] on span "Employment Income" at bounding box center [95, 447] width 83 height 11
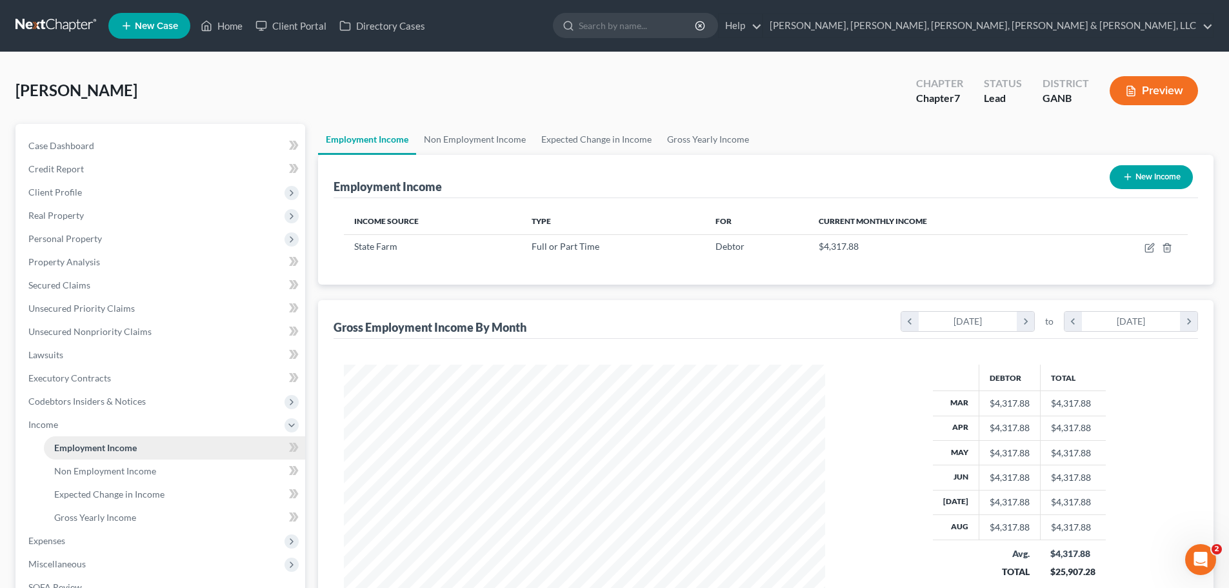
scroll to position [241, 507]
click at [128, 462] on link "Non Employment Income" at bounding box center [174, 470] width 261 height 23
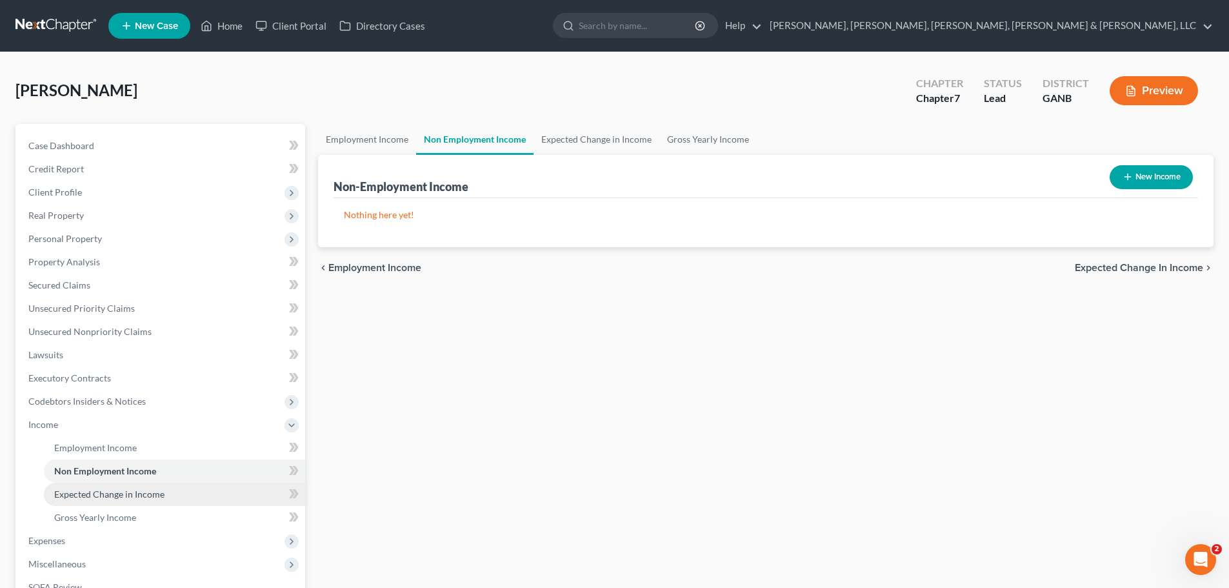
click at [122, 484] on link "Expected Change in Income" at bounding box center [174, 493] width 261 height 23
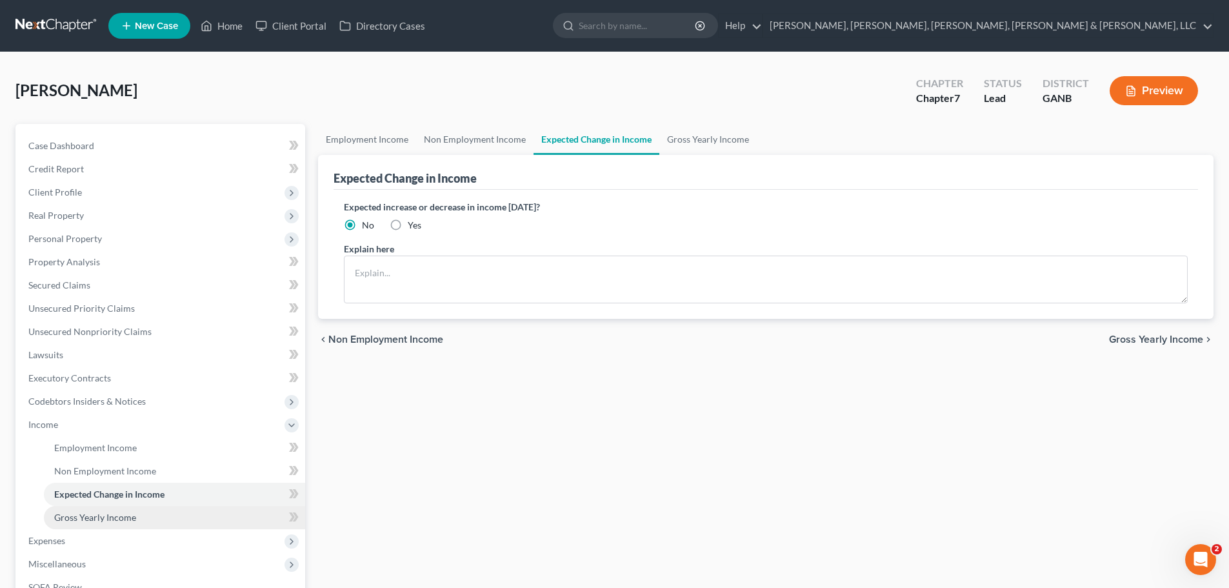
click at [117, 517] on span "Gross Yearly Income" at bounding box center [95, 516] width 82 height 11
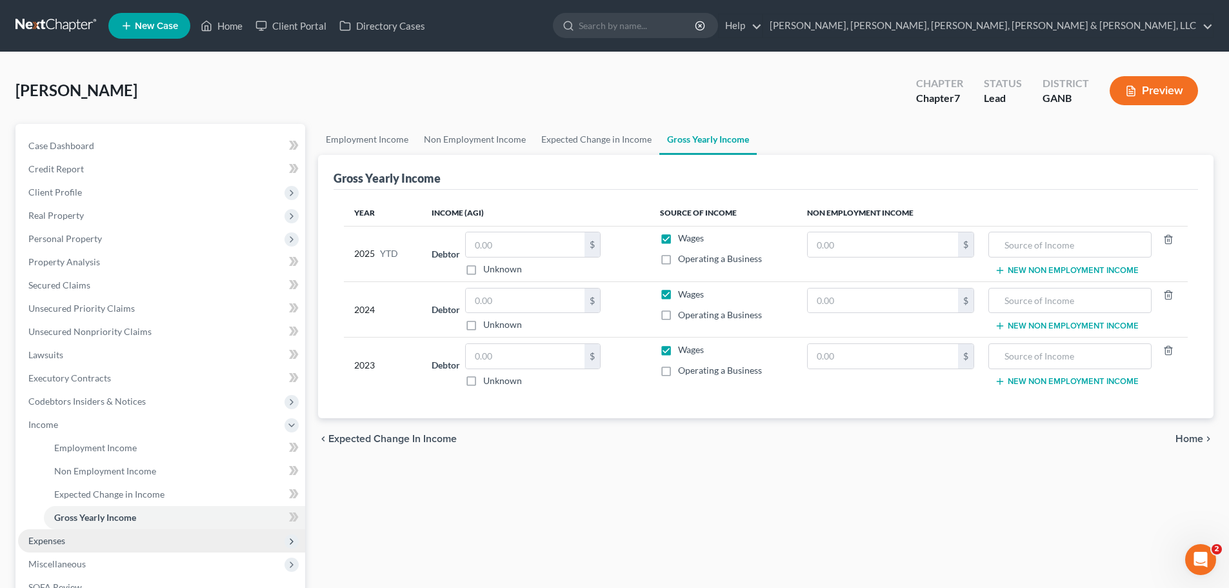
click at [106, 535] on span "Expenses" at bounding box center [161, 540] width 287 height 23
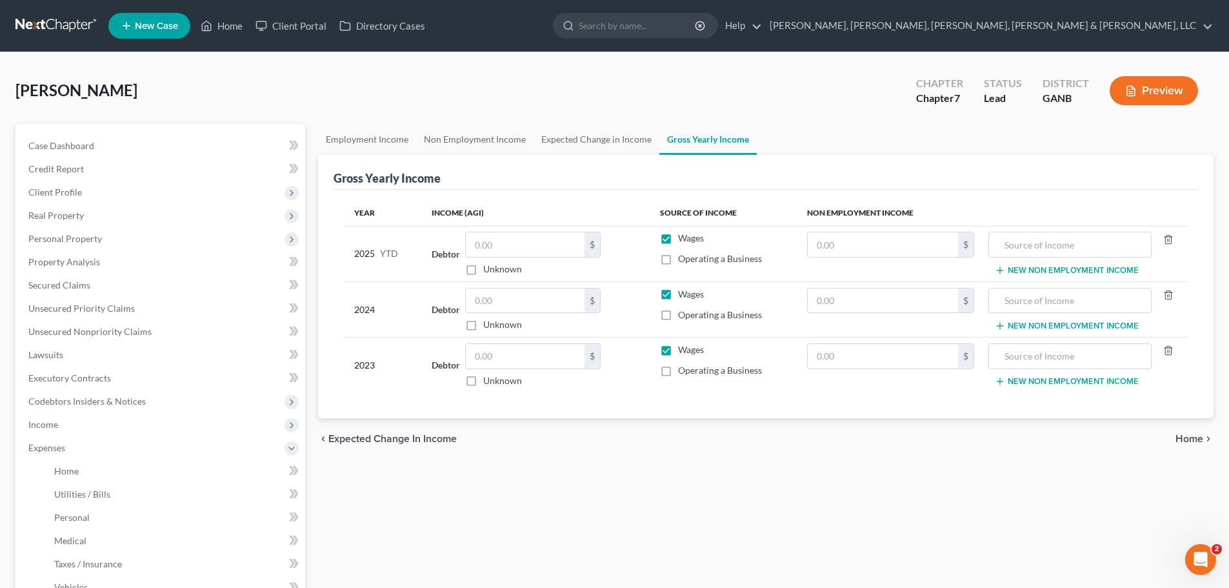
scroll to position [245, 0]
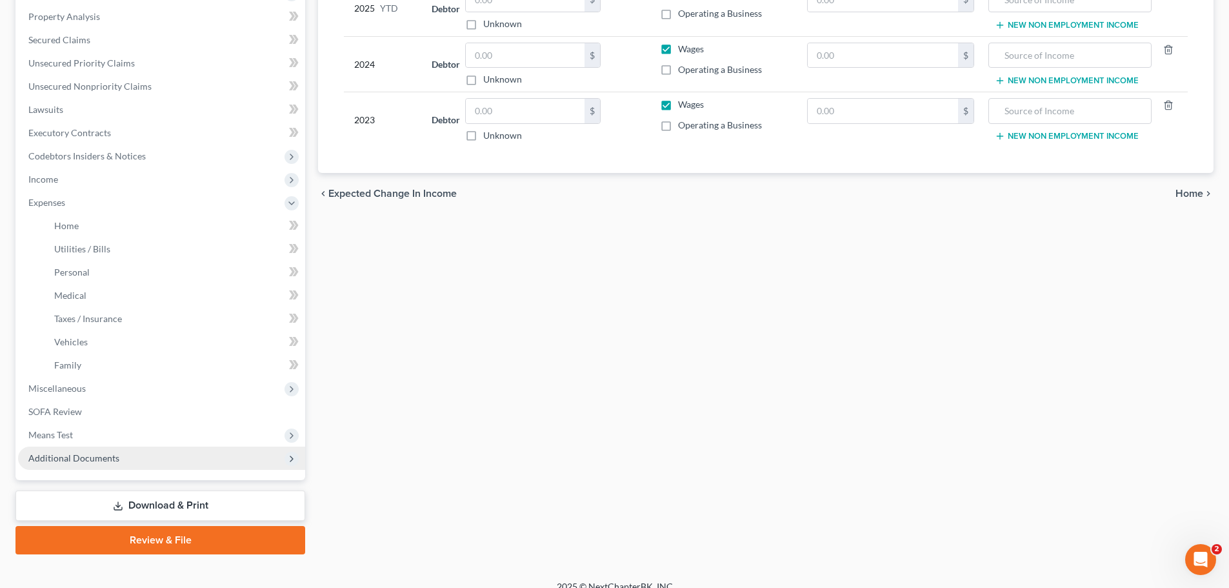
click at [202, 461] on span "Additional Documents" at bounding box center [161, 457] width 287 height 23
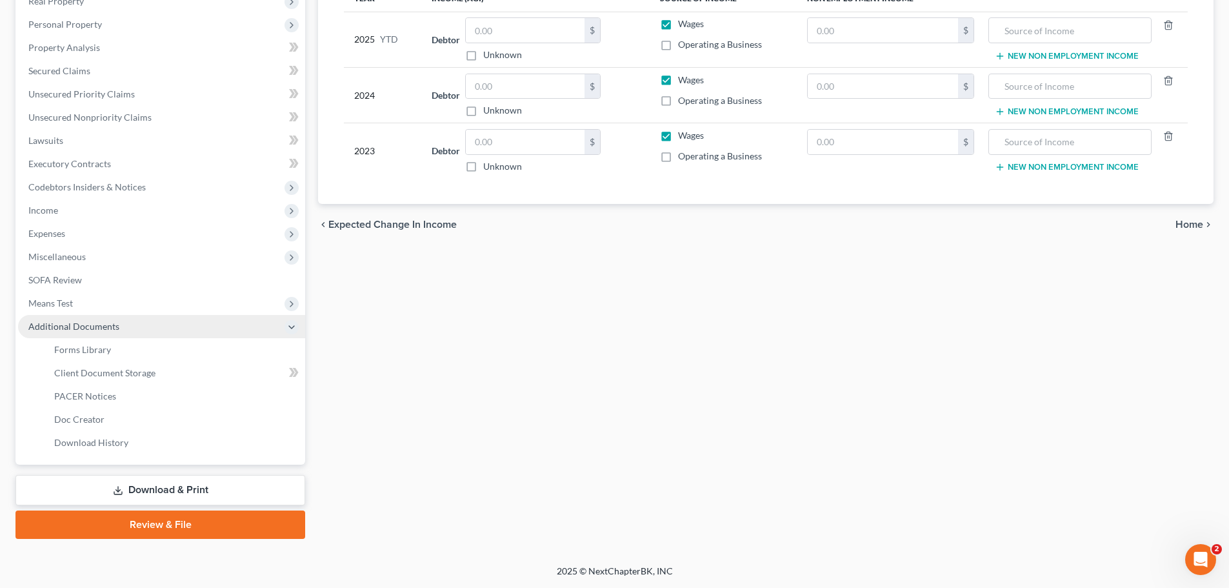
scroll to position [214, 0]
click at [117, 354] on link "Forms Library" at bounding box center [174, 349] width 261 height 23
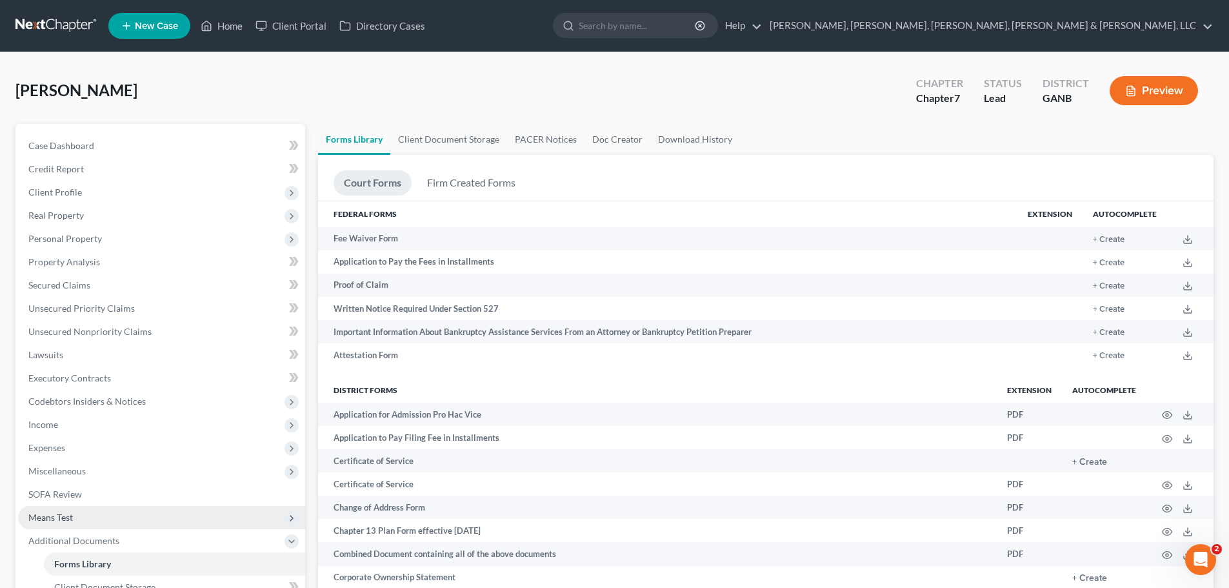
click at [119, 524] on span "Means Test" at bounding box center [161, 517] width 287 height 23
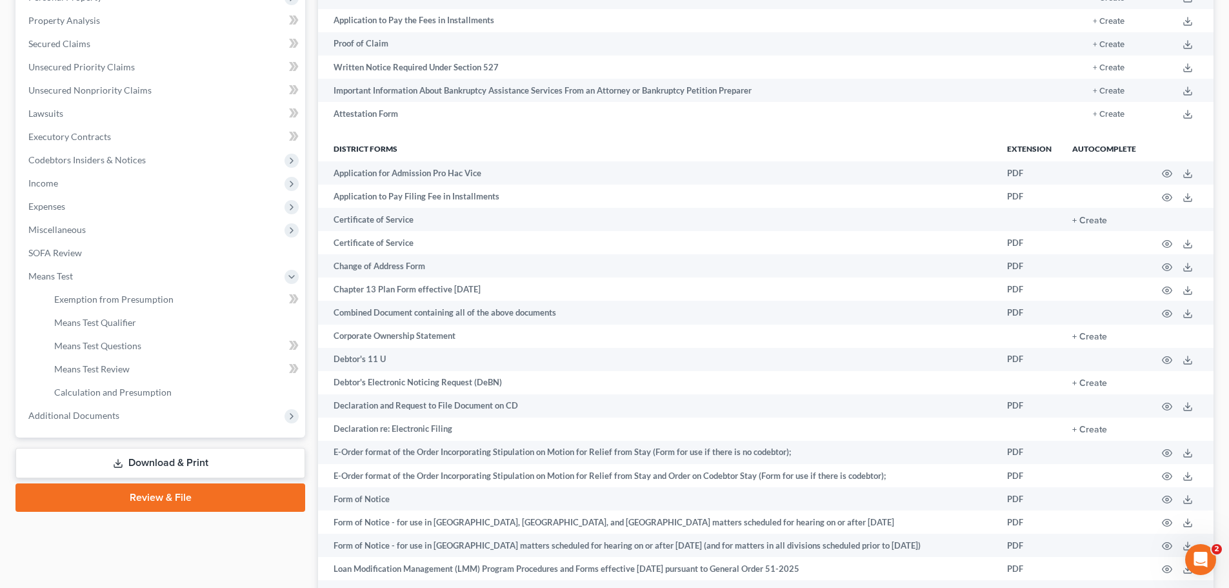
scroll to position [245, 0]
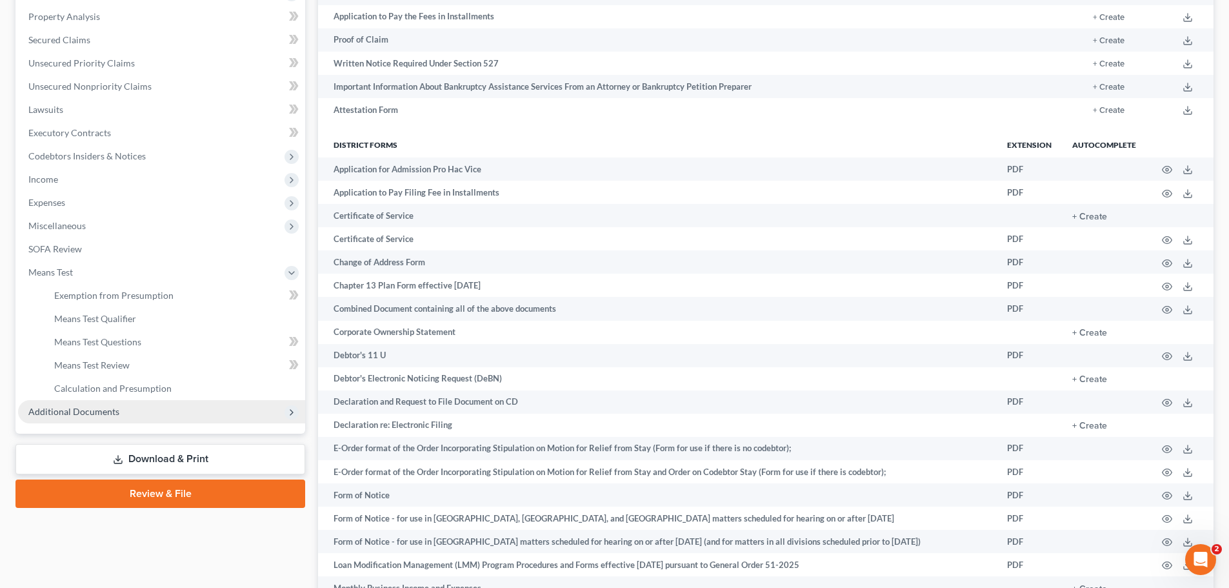
click at [259, 412] on span "Additional Documents" at bounding box center [161, 411] width 287 height 23
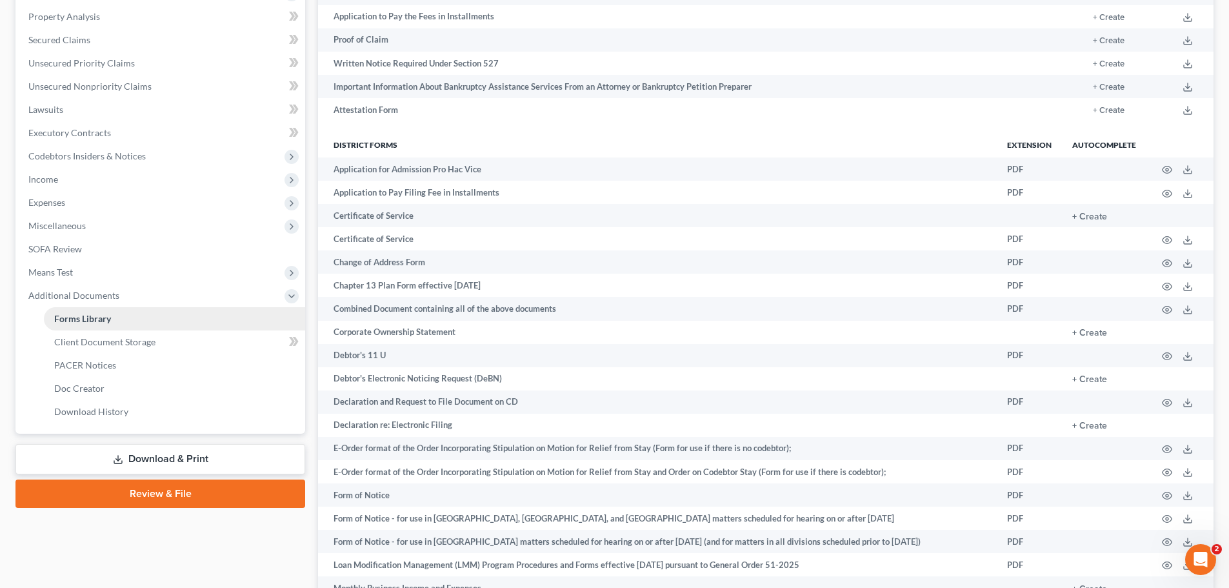
click at [217, 319] on link "Forms Library" at bounding box center [174, 318] width 261 height 23
click at [218, 499] on link "Review & File" at bounding box center [160, 493] width 290 height 28
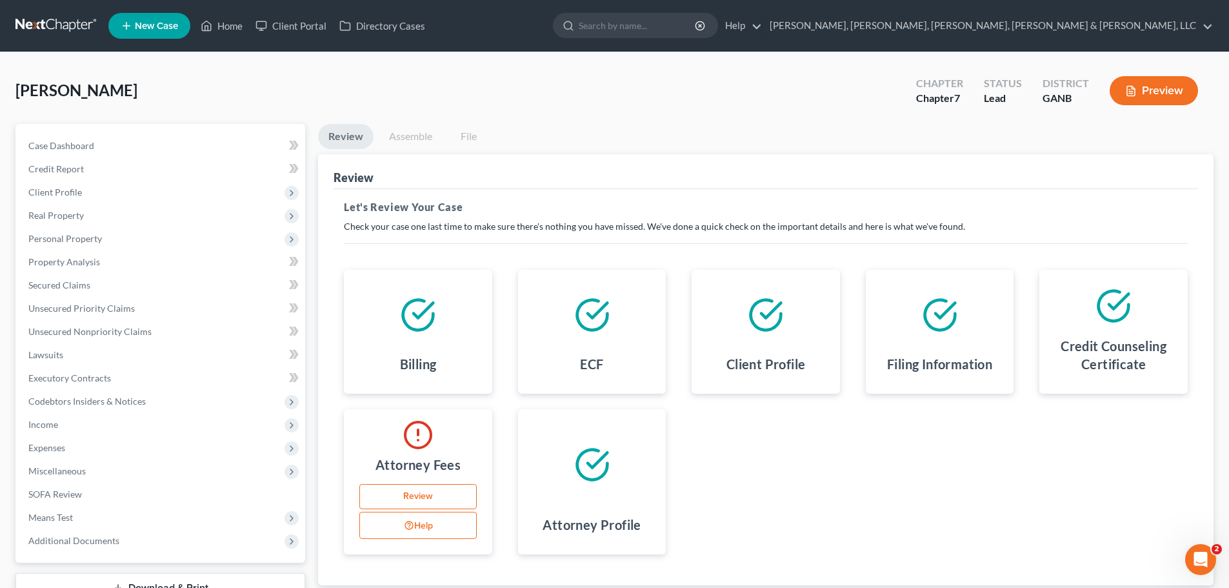
click at [438, 502] on link "Review" at bounding box center [417, 497] width 117 height 26
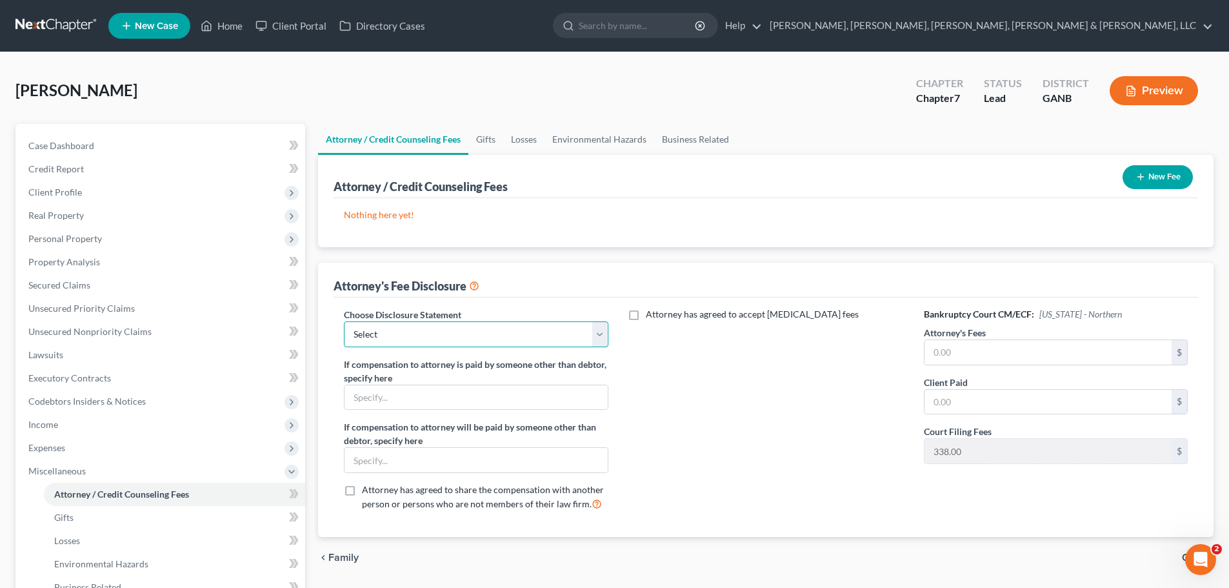
click at [444, 342] on select "Select Ch13 with added services - Main ($350 down) Ch. 7 - Main [PERSON_NAME] C…" at bounding box center [476, 334] width 264 height 26
drag, startPoint x: 444, startPoint y: 342, endPoint x: 399, endPoint y: 384, distance: 61.6
click at [399, 385] on input "text" at bounding box center [475, 397] width 263 height 25
drag, startPoint x: 408, startPoint y: 329, endPoint x: 408, endPoint y: 335, distance: 6.5
click at [408, 329] on select "Select Ch13 with added services - Main ($350 down) Ch. 7 - Main [PERSON_NAME] C…" at bounding box center [476, 334] width 264 height 26
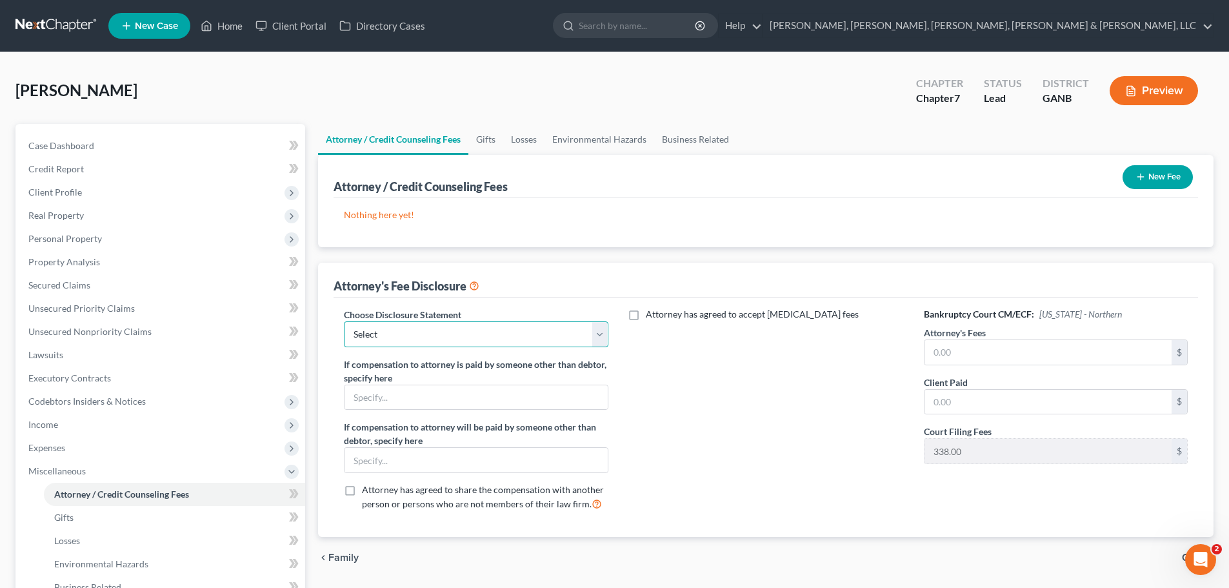
select select "1"
click at [344, 321] on select "Select Ch13 with added services - Main ($350 down) Ch. 7 - Main [PERSON_NAME] C…" at bounding box center [476, 334] width 264 height 26
click at [1155, 174] on button "New Fee" at bounding box center [1157, 177] width 70 height 24
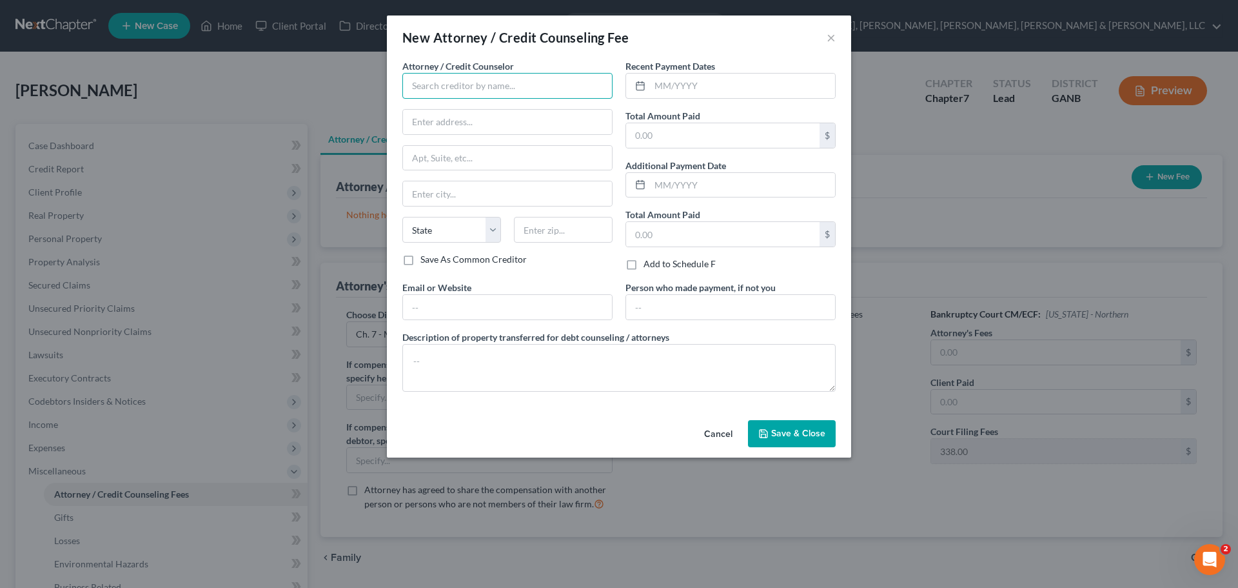
click at [563, 92] on input "text" at bounding box center [507, 86] width 210 height 26
click at [708, 144] on input "text" at bounding box center [722, 135] width 193 height 25
click at [491, 86] on input "text" at bounding box center [507, 86] width 210 height 26
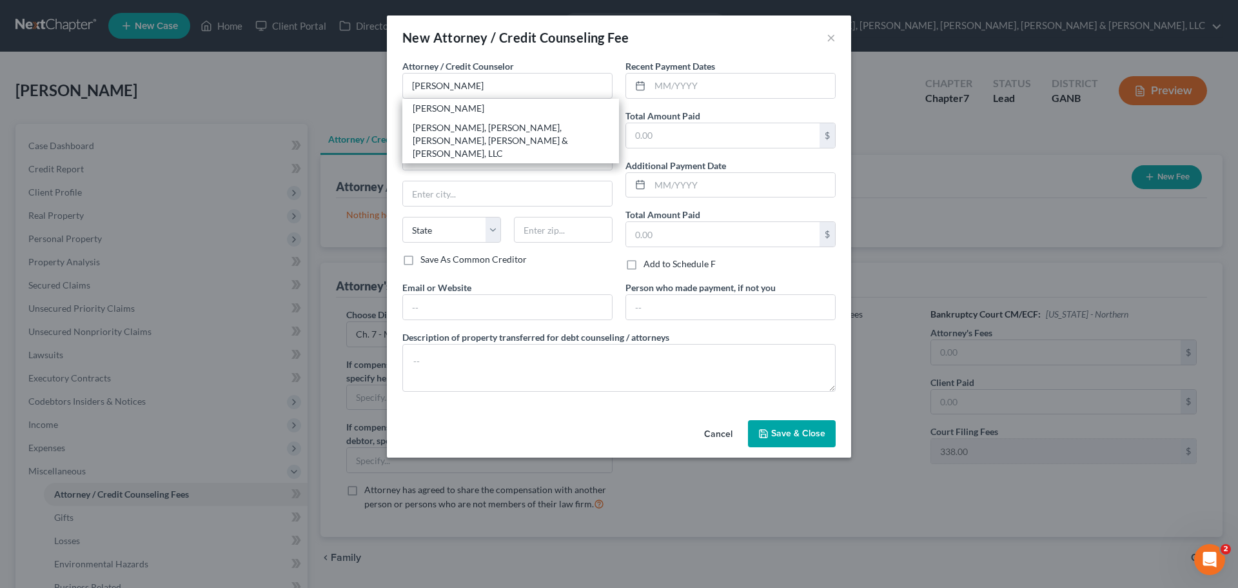
click at [488, 110] on div "[PERSON_NAME]" at bounding box center [511, 108] width 196 height 13
type input "[PERSON_NAME]"
type input "[STREET_ADDRESS]"
type input "Suite 800"
type input "[GEOGRAPHIC_DATA]"
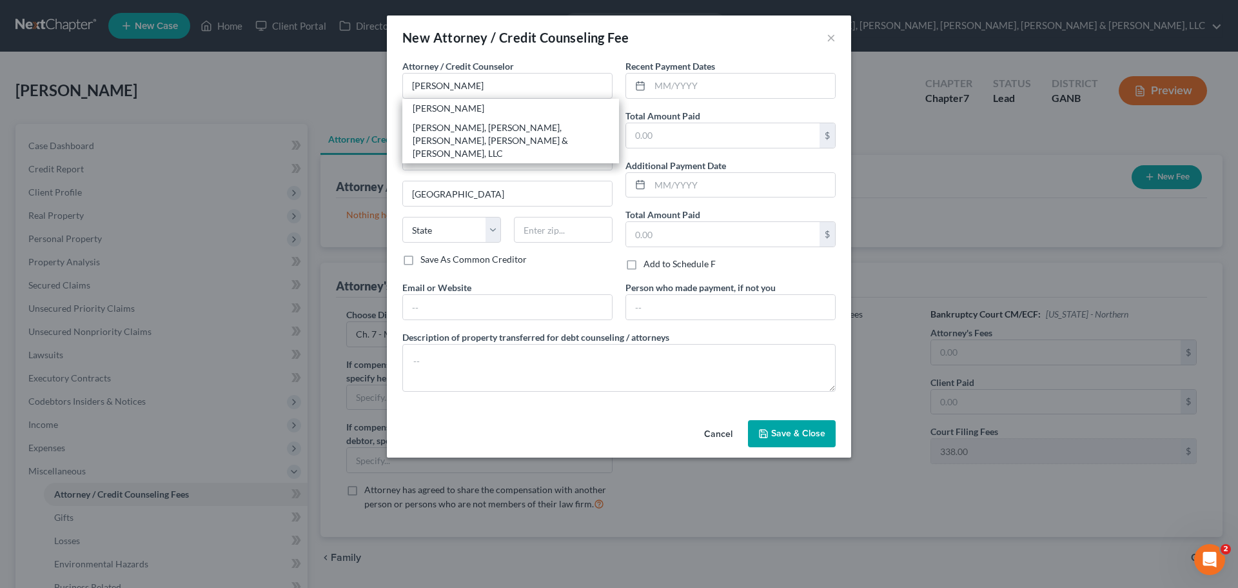
select select "10"
type input "30345"
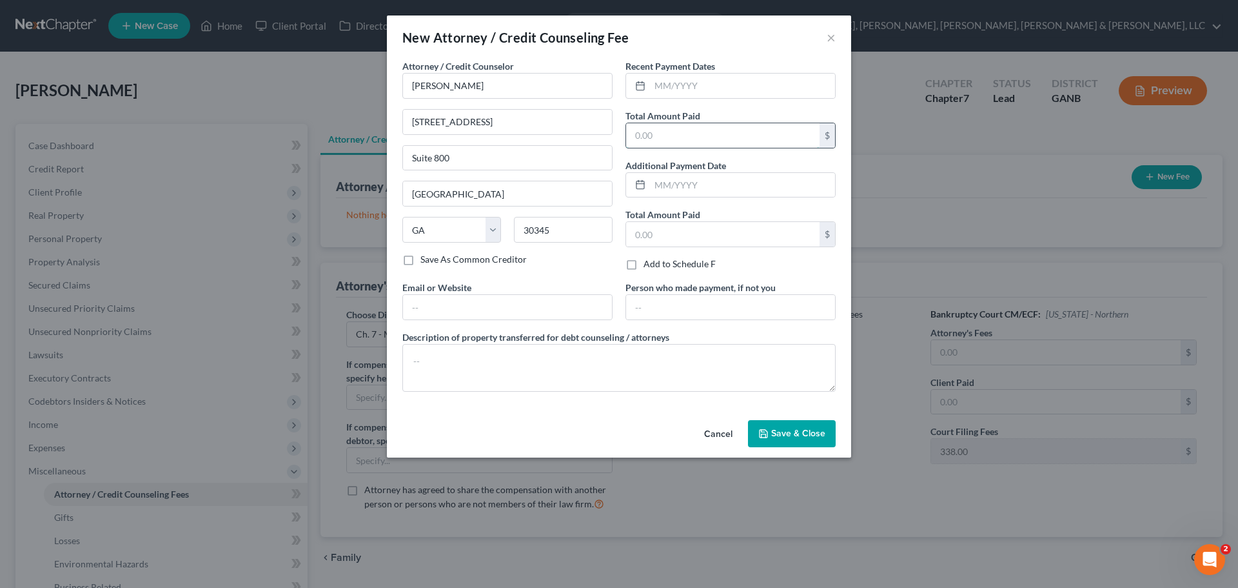
click at [789, 135] on input "text" at bounding box center [722, 135] width 193 height 25
type input "1250"
click at [813, 430] on span "Save & Close" at bounding box center [798, 433] width 54 height 11
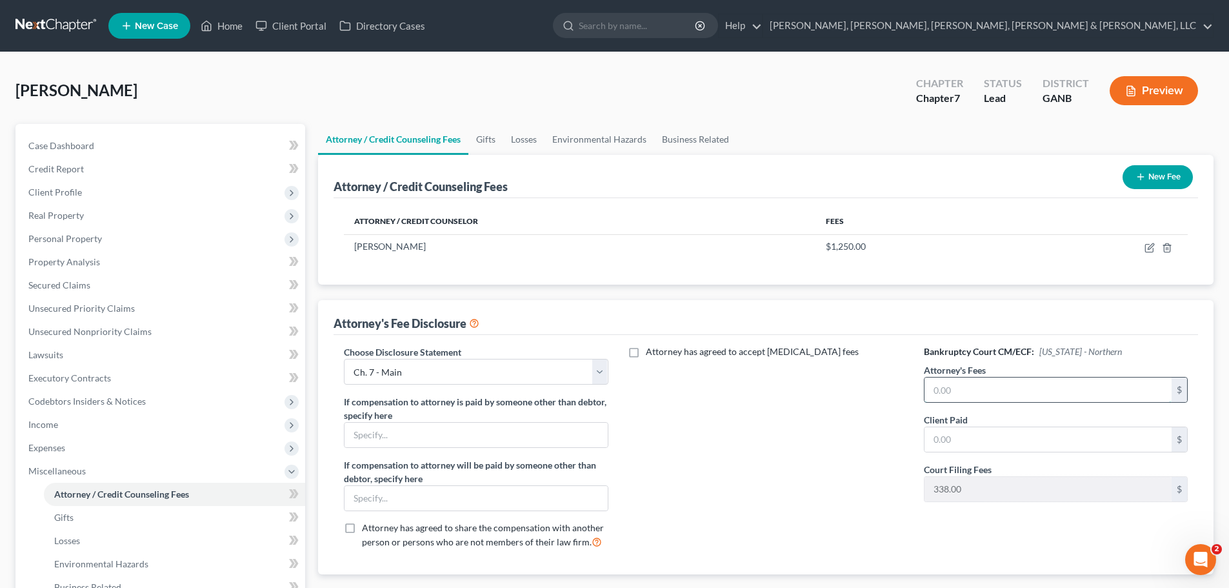
click at [965, 393] on input "text" at bounding box center [1047, 389] width 247 height 25
type input "1,250"
click at [892, 429] on div "Attorney has agreed to accept [MEDICAL_DATA] fees" at bounding box center [766, 451] width 290 height 213
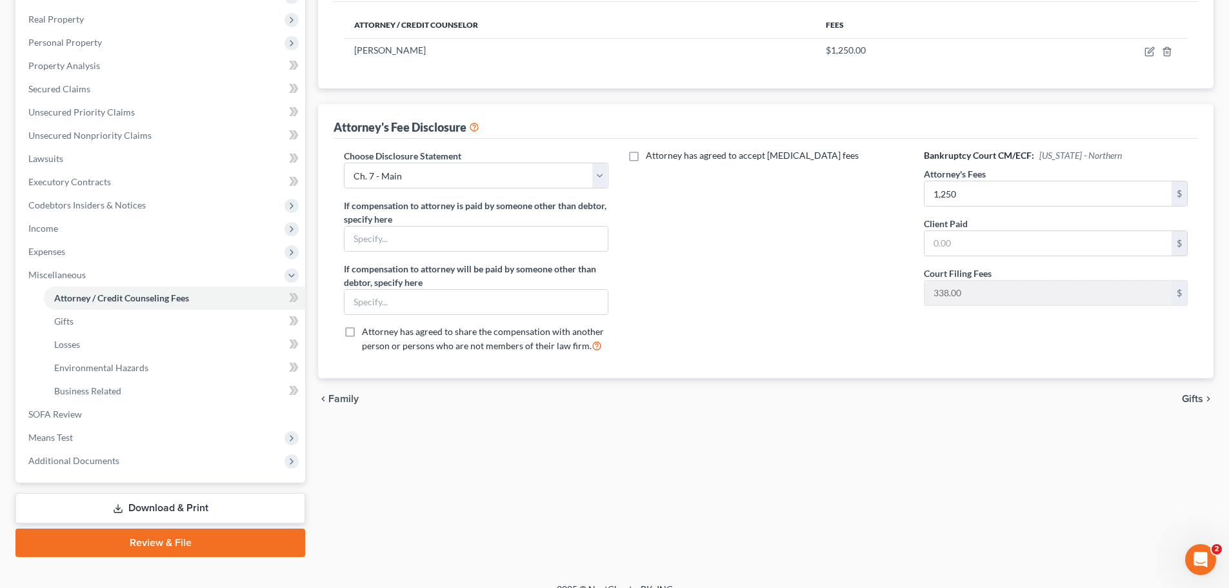
scroll to position [203, 0]
